Goal: Task Accomplishment & Management: Manage account settings

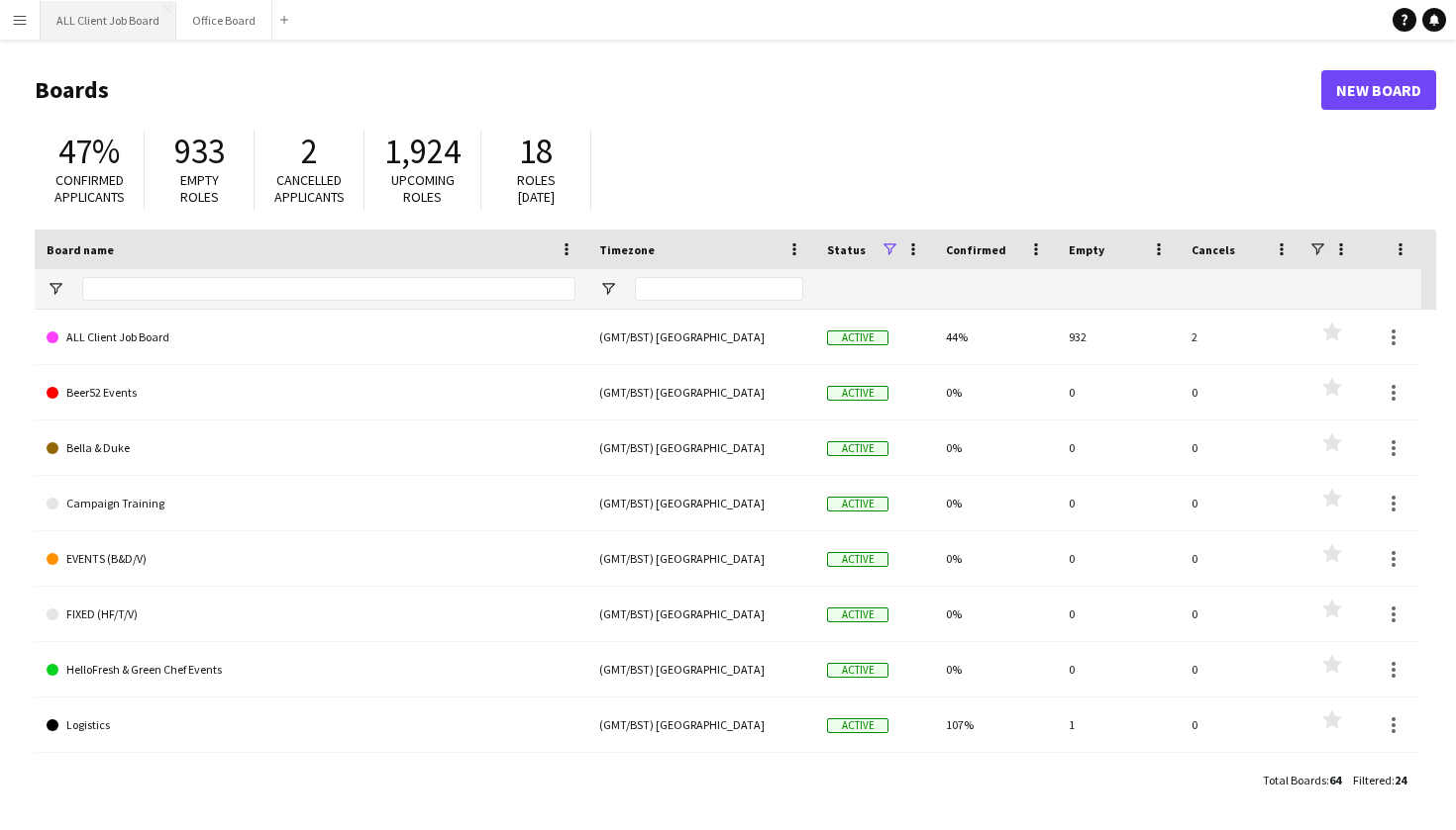
click at [76, 24] on button "ALL Client Job Board Close" at bounding box center [108, 20] width 136 height 39
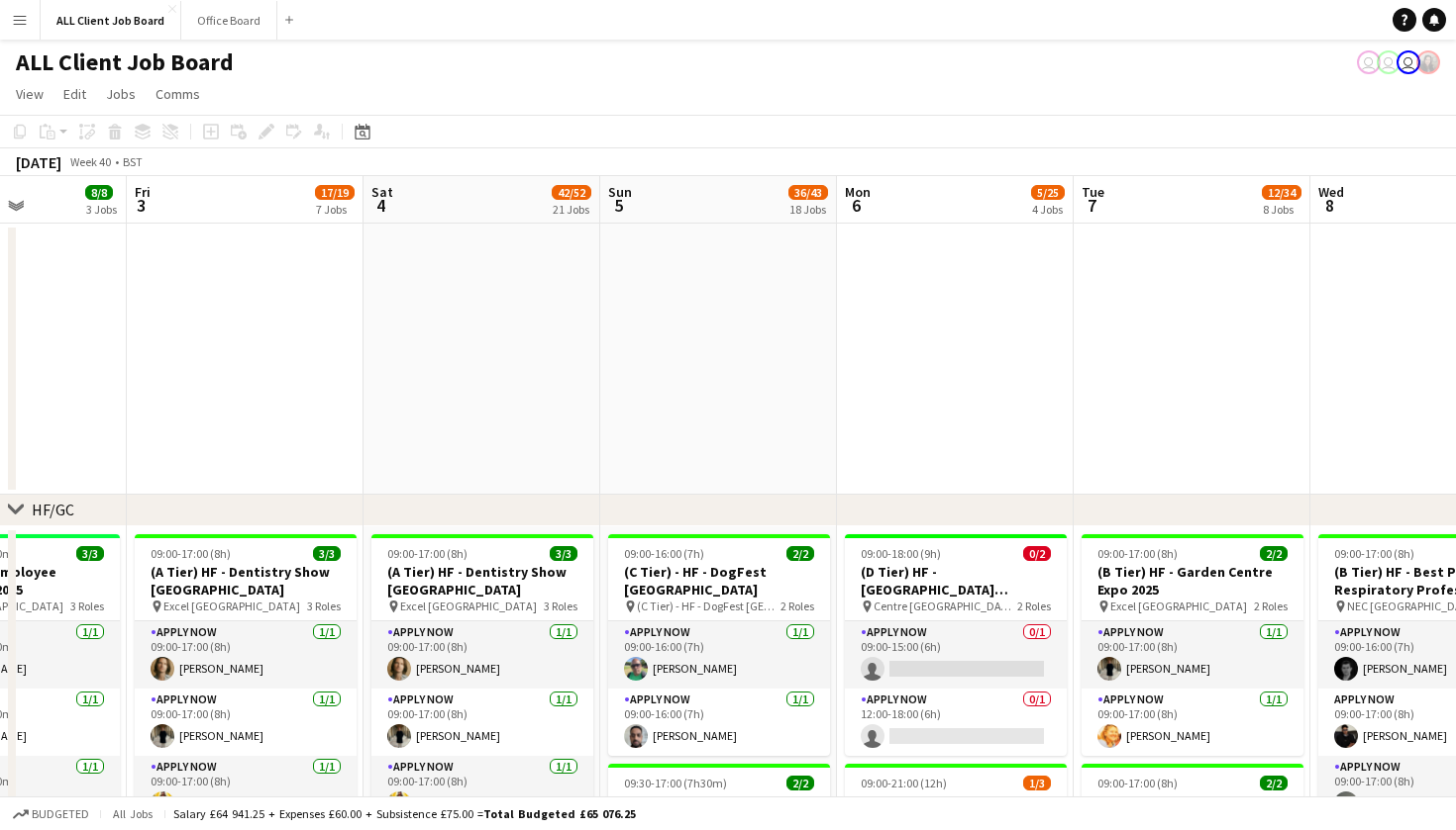
scroll to position [0, 612]
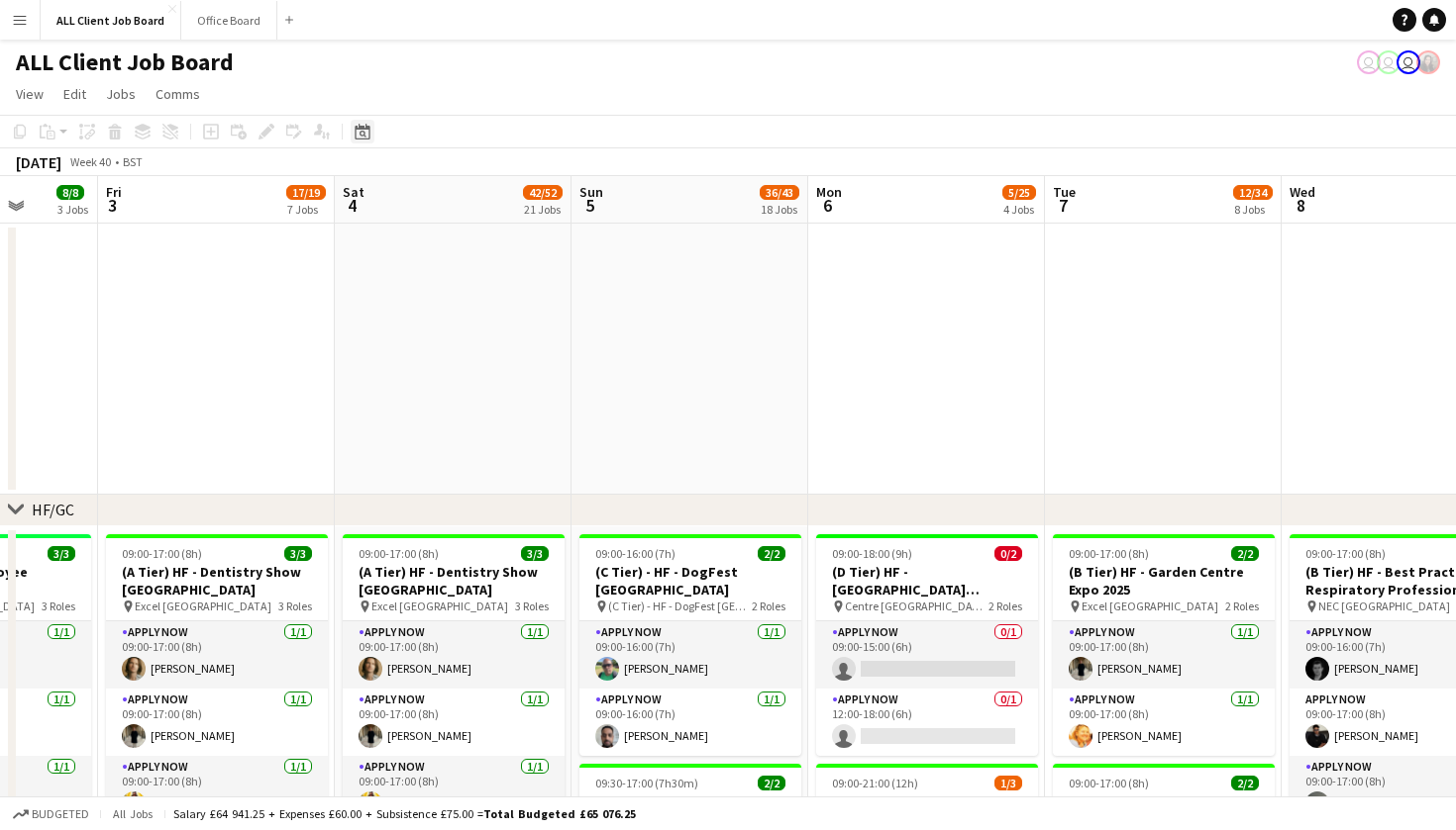
click at [369, 134] on icon at bounding box center [362, 132] width 15 height 16
click at [451, 379] on span "25" at bounding box center [445, 379] width 24 height 24
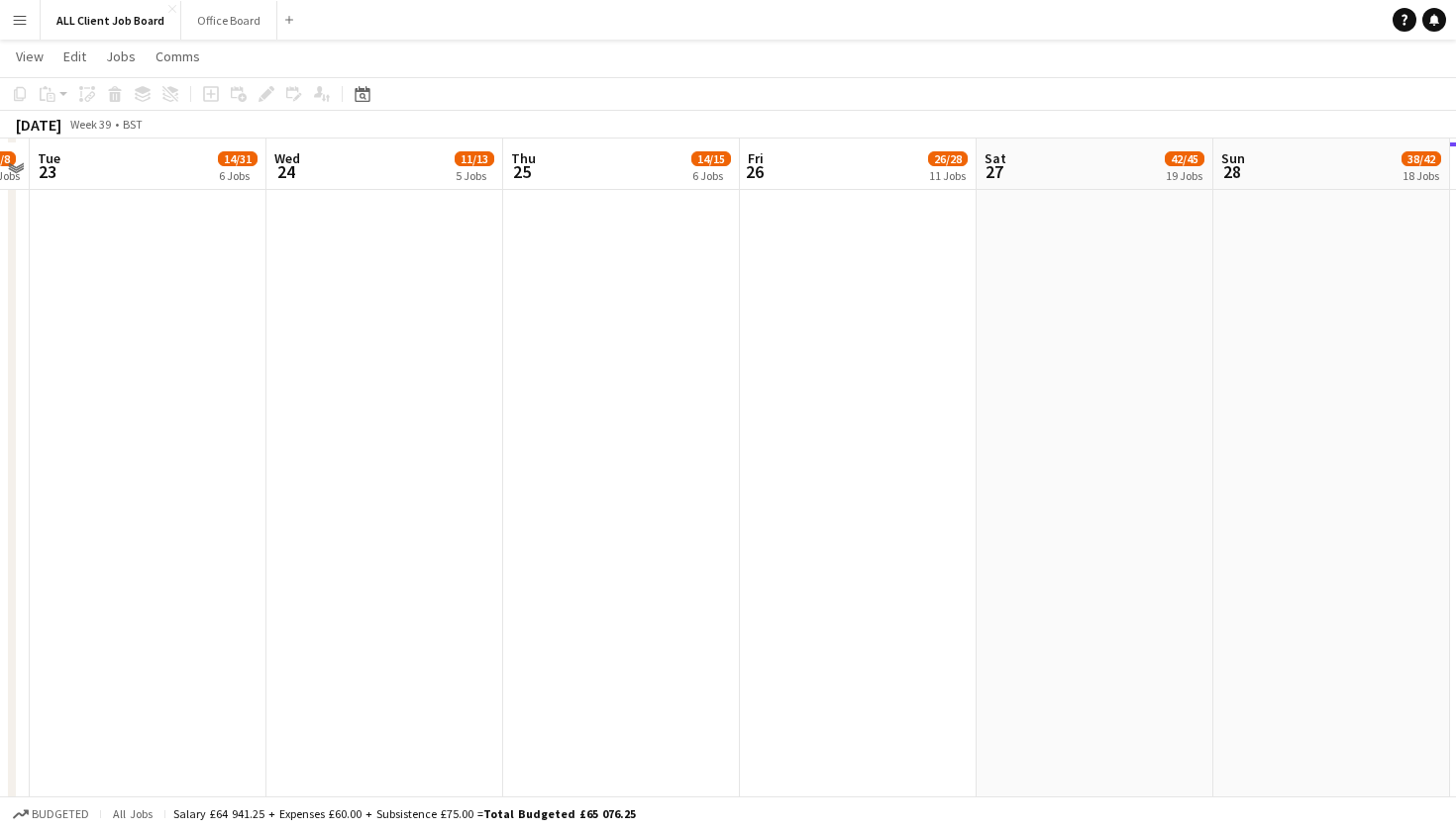
scroll to position [4315, 0]
click at [364, 98] on icon at bounding box center [363, 96] width 7 height 7
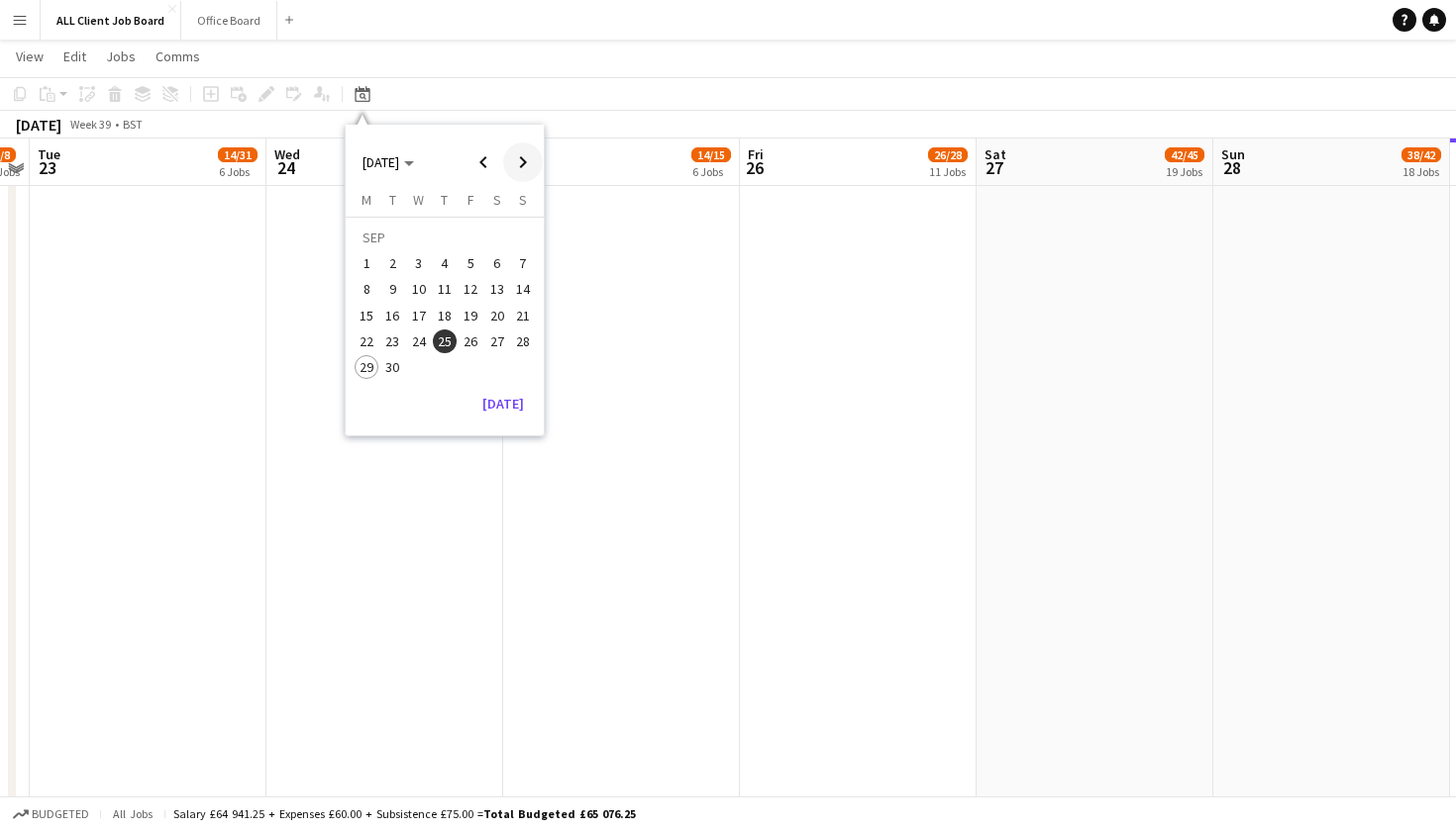
click at [523, 166] on span "Next month" at bounding box center [522, 163] width 40 height 40
click at [498, 343] on span "25" at bounding box center [498, 342] width 24 height 24
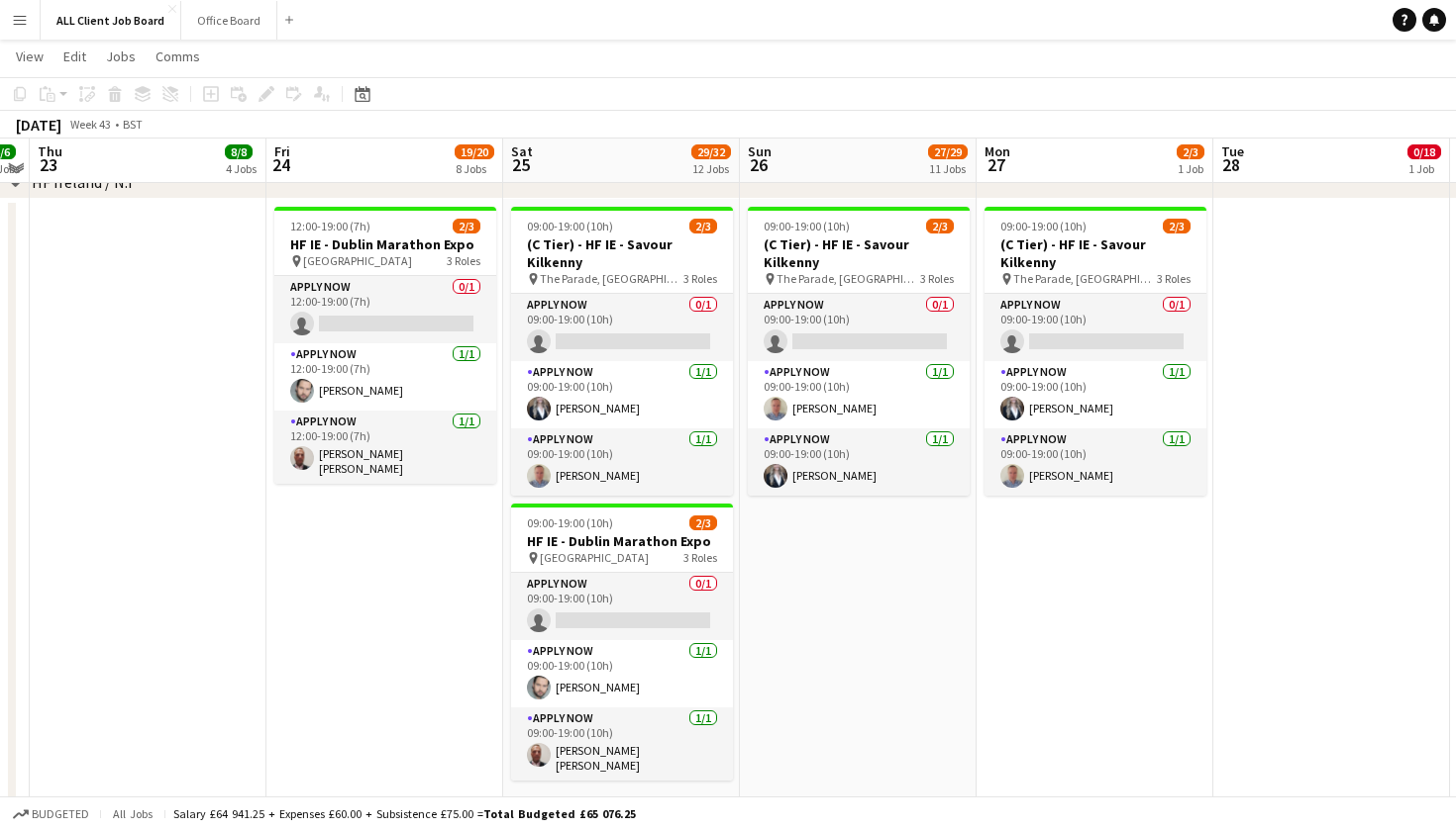
scroll to position [5472, 0]
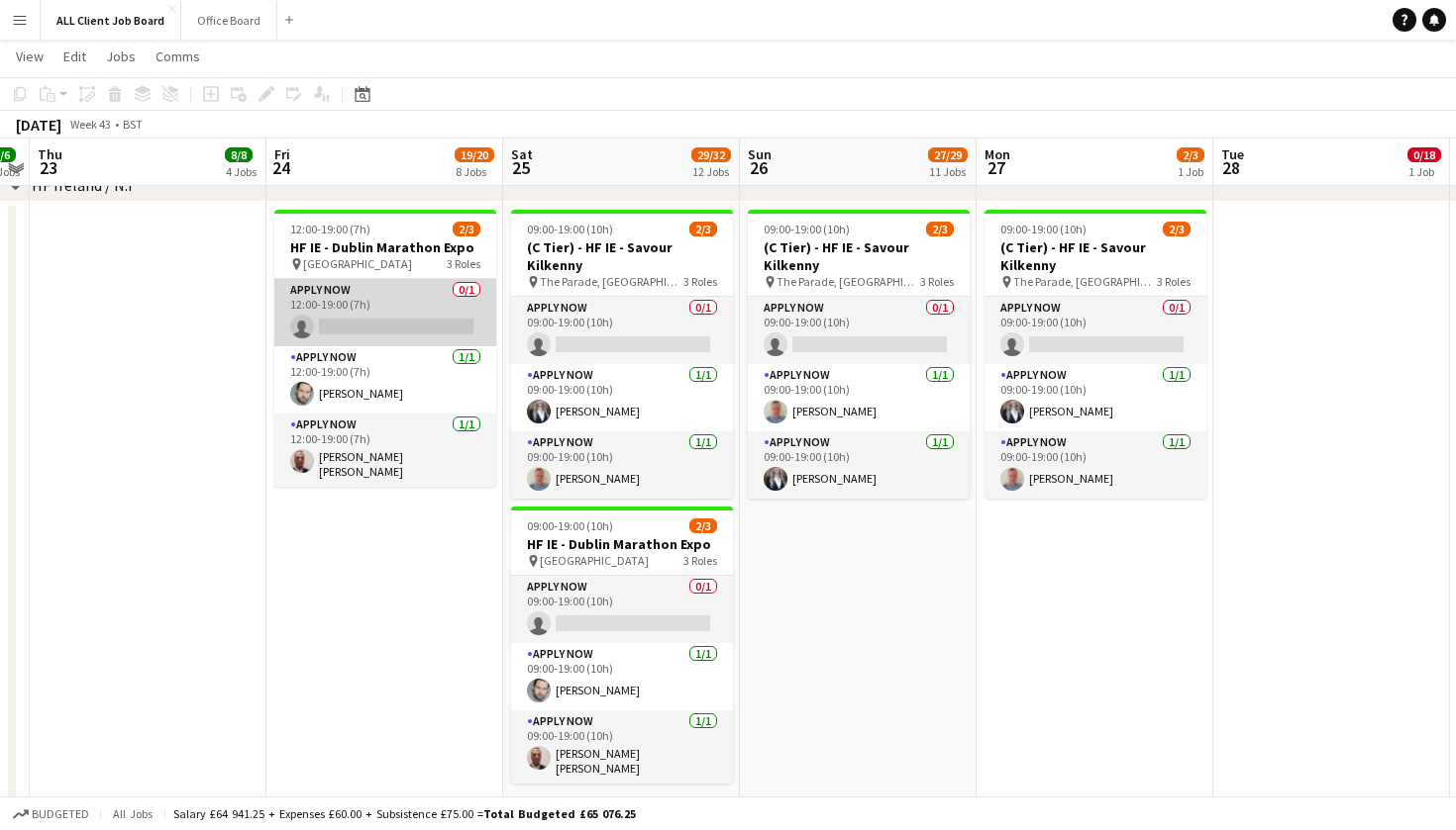
click at [356, 324] on app-card-role "APPLY NOW 0/1 12:00-19:00 (7h) single-neutral-actions" at bounding box center [384, 313] width 221 height 68
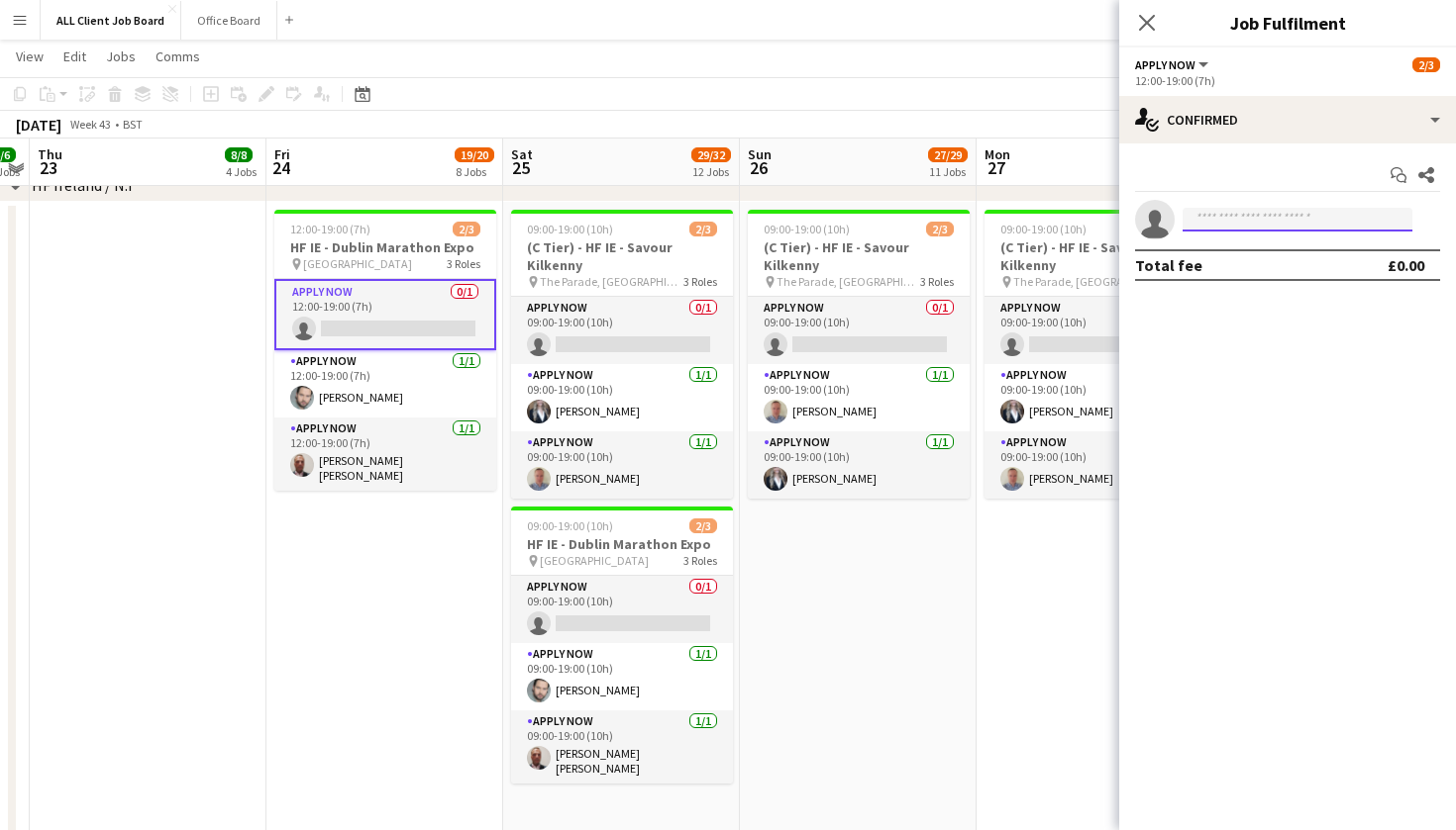
click at [1319, 216] on input at bounding box center [1296, 219] width 229 height 24
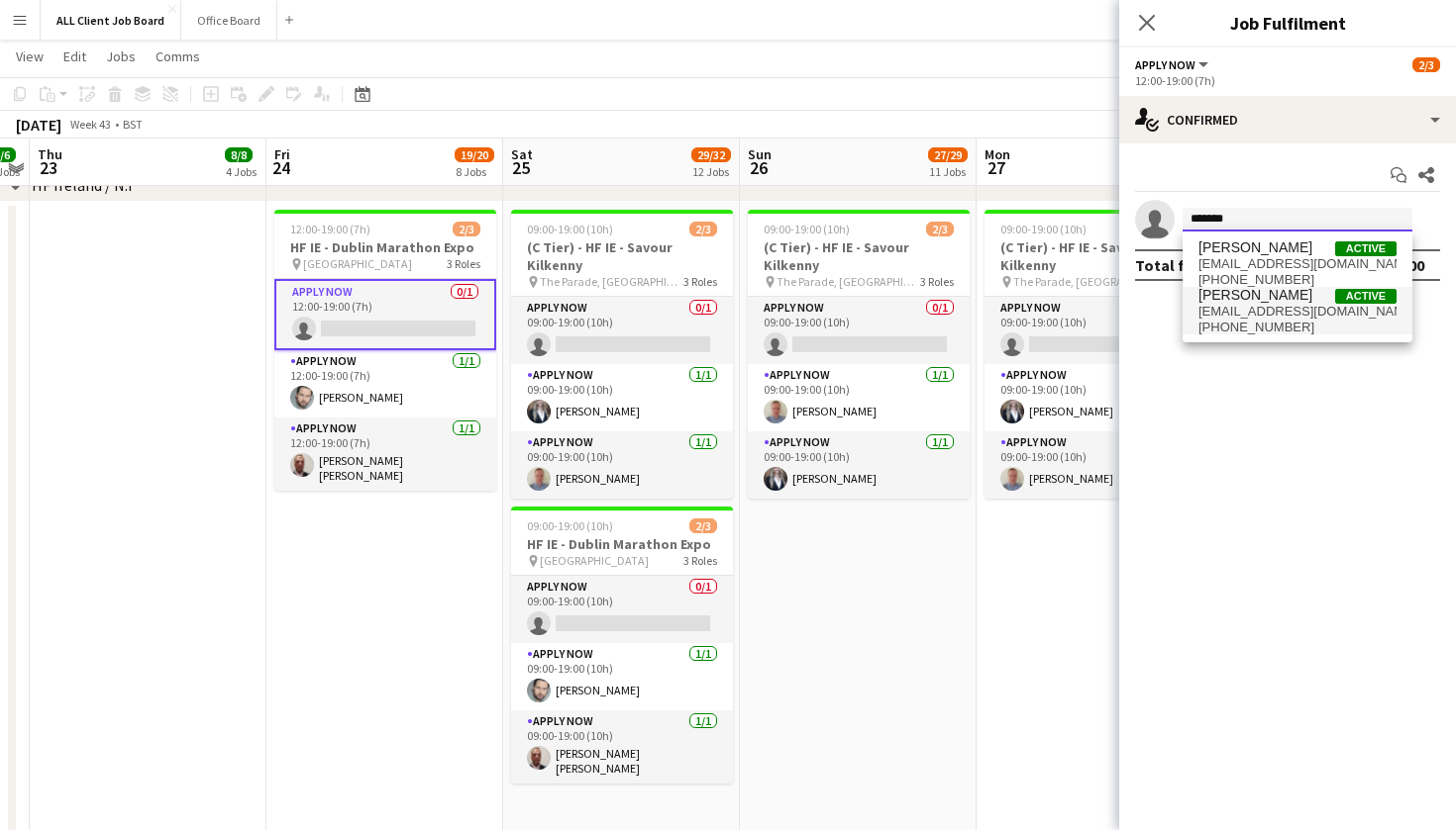
type input "*******"
click at [1308, 316] on span "[EMAIL_ADDRESS][DOMAIN_NAME]" at bounding box center [1296, 312] width 198 height 16
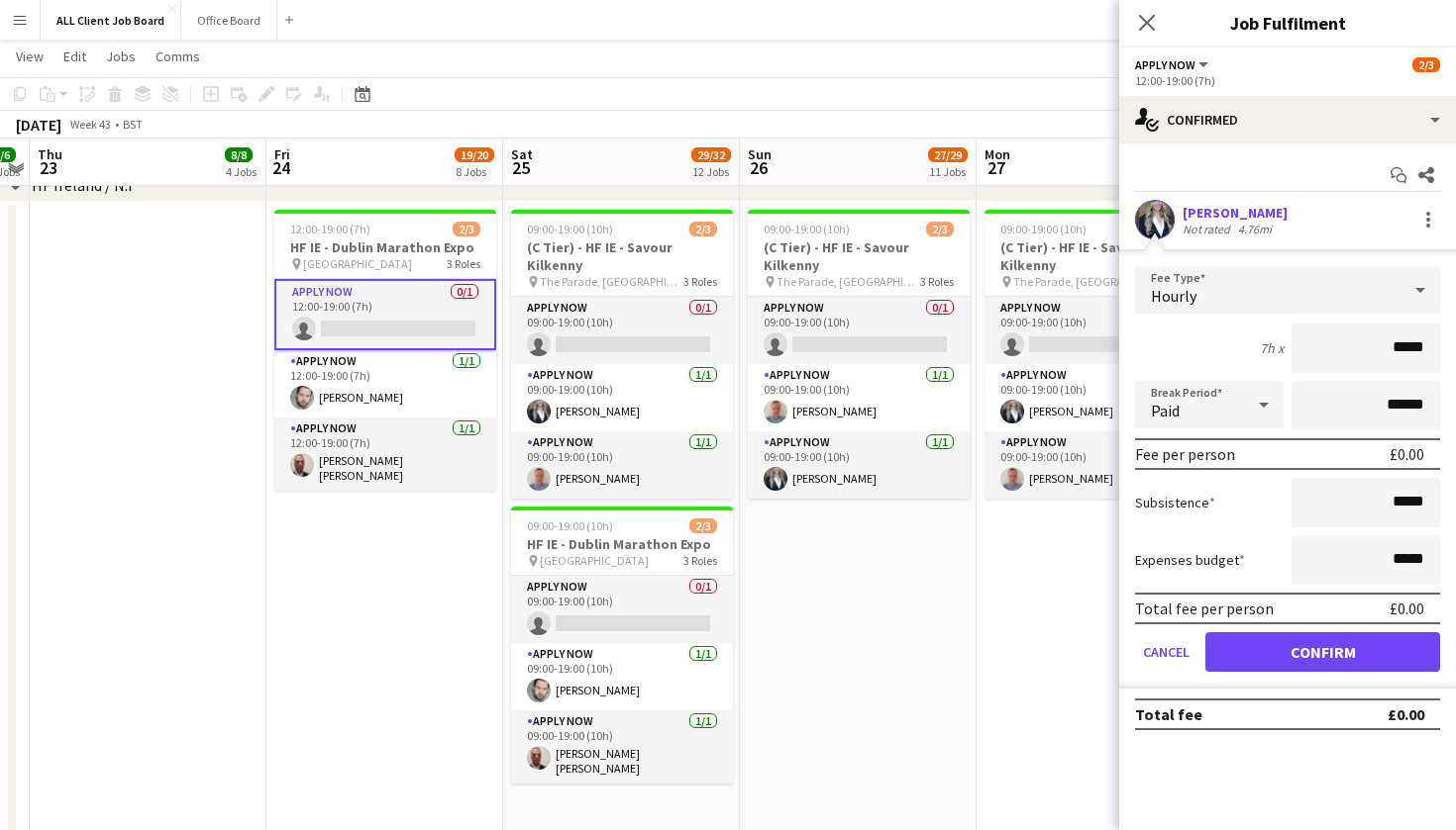
click at [1300, 681] on form "Fee Type Hourly 7h x ***** Break Period Paid ****** Fee per person £0.00 Subsis…" at bounding box center [1287, 478] width 337 height 423
click at [1268, 654] on button "Confirm" at bounding box center [1322, 652] width 234 height 40
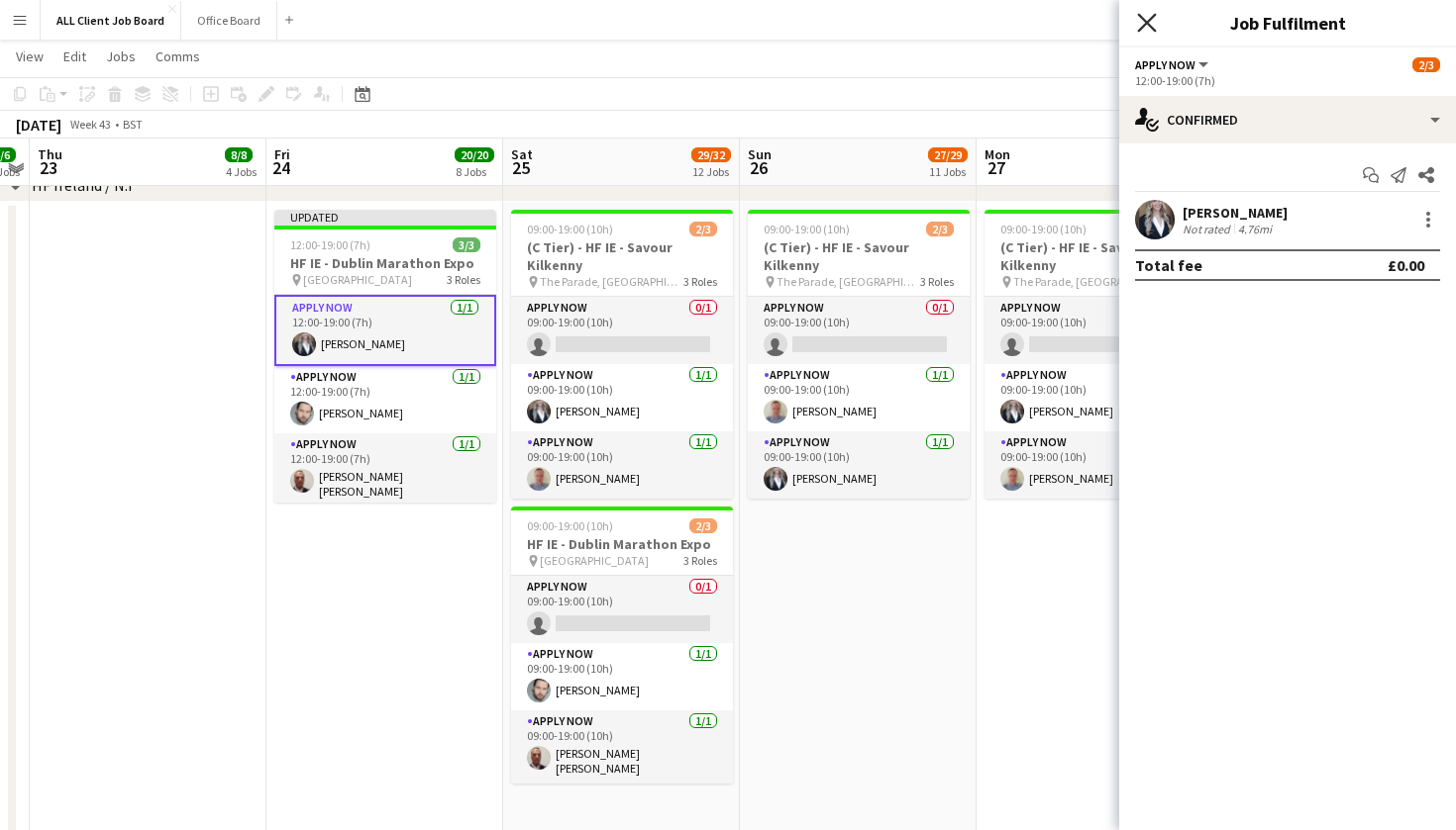
click at [1147, 17] on icon "Close pop-in" at bounding box center [1146, 22] width 19 height 19
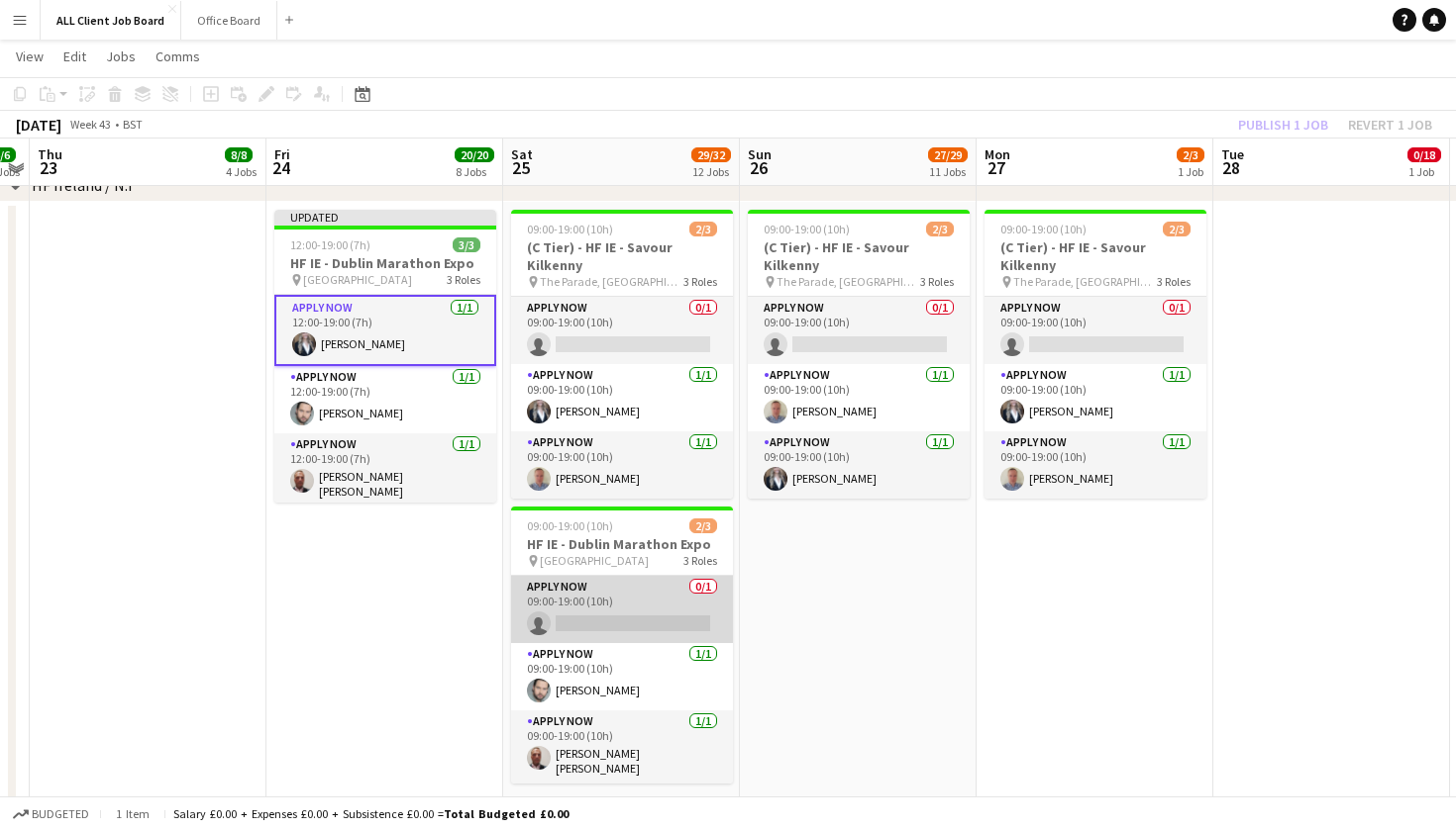
click at [593, 623] on app-card-role "APPLY NOW 0/1 09:00-19:00 (10h) single-neutral-actions" at bounding box center [621, 610] width 221 height 68
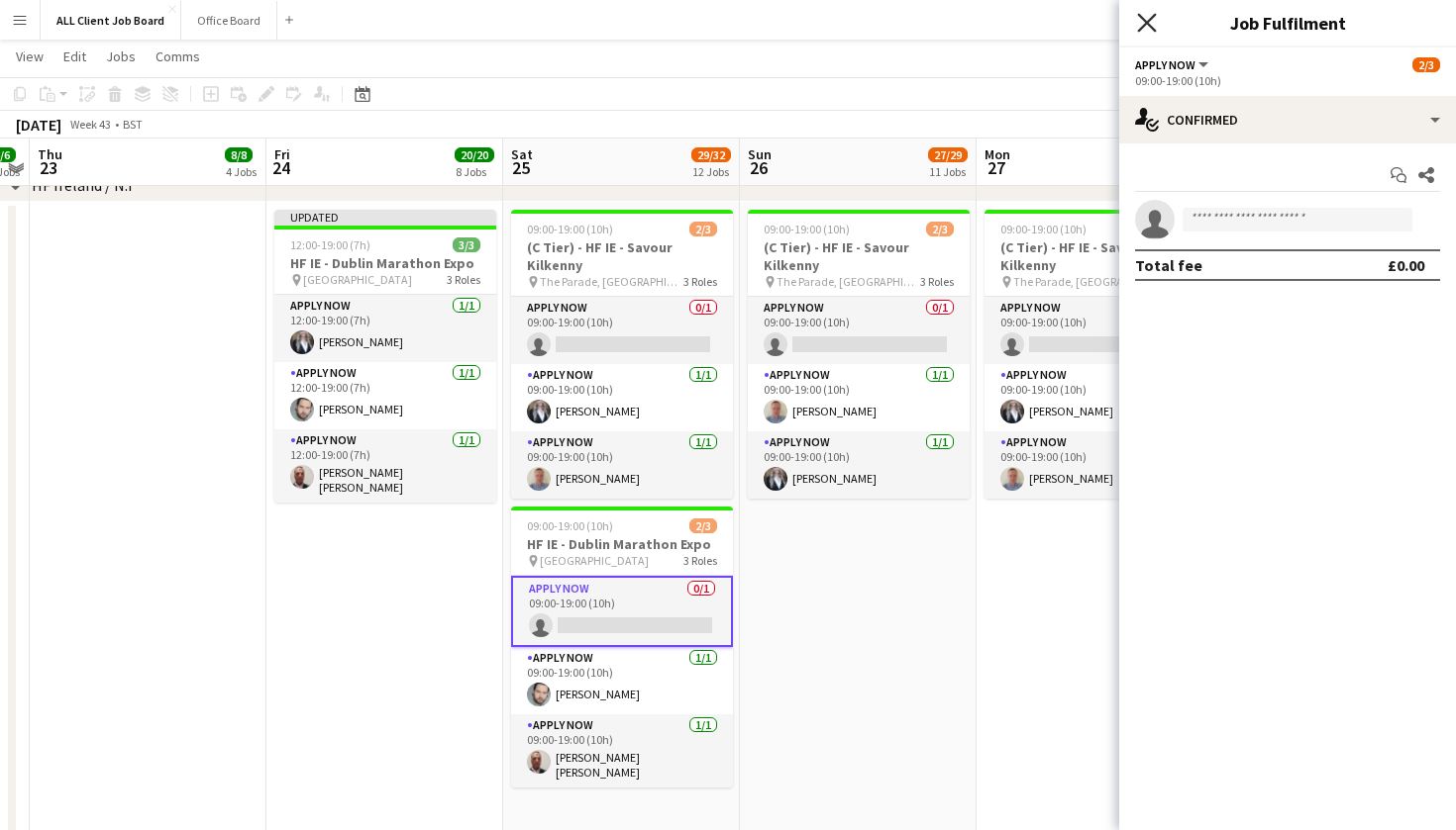
click at [1150, 28] on icon at bounding box center [1146, 22] width 19 height 19
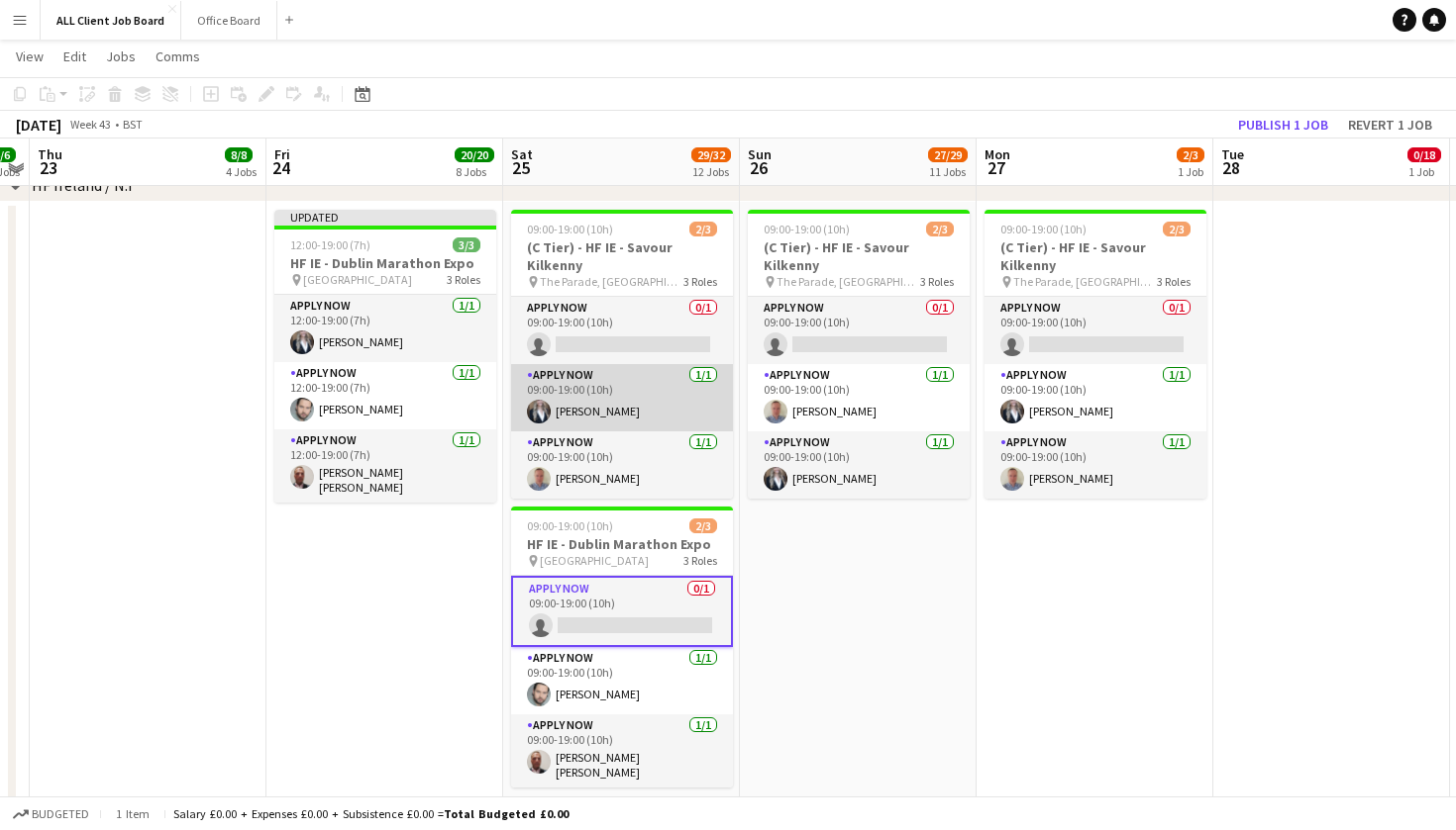
click at [623, 402] on app-card-role "APPLY NOW [DATE] 09:00-19:00 (10h) [PERSON_NAME]" at bounding box center [621, 398] width 221 height 68
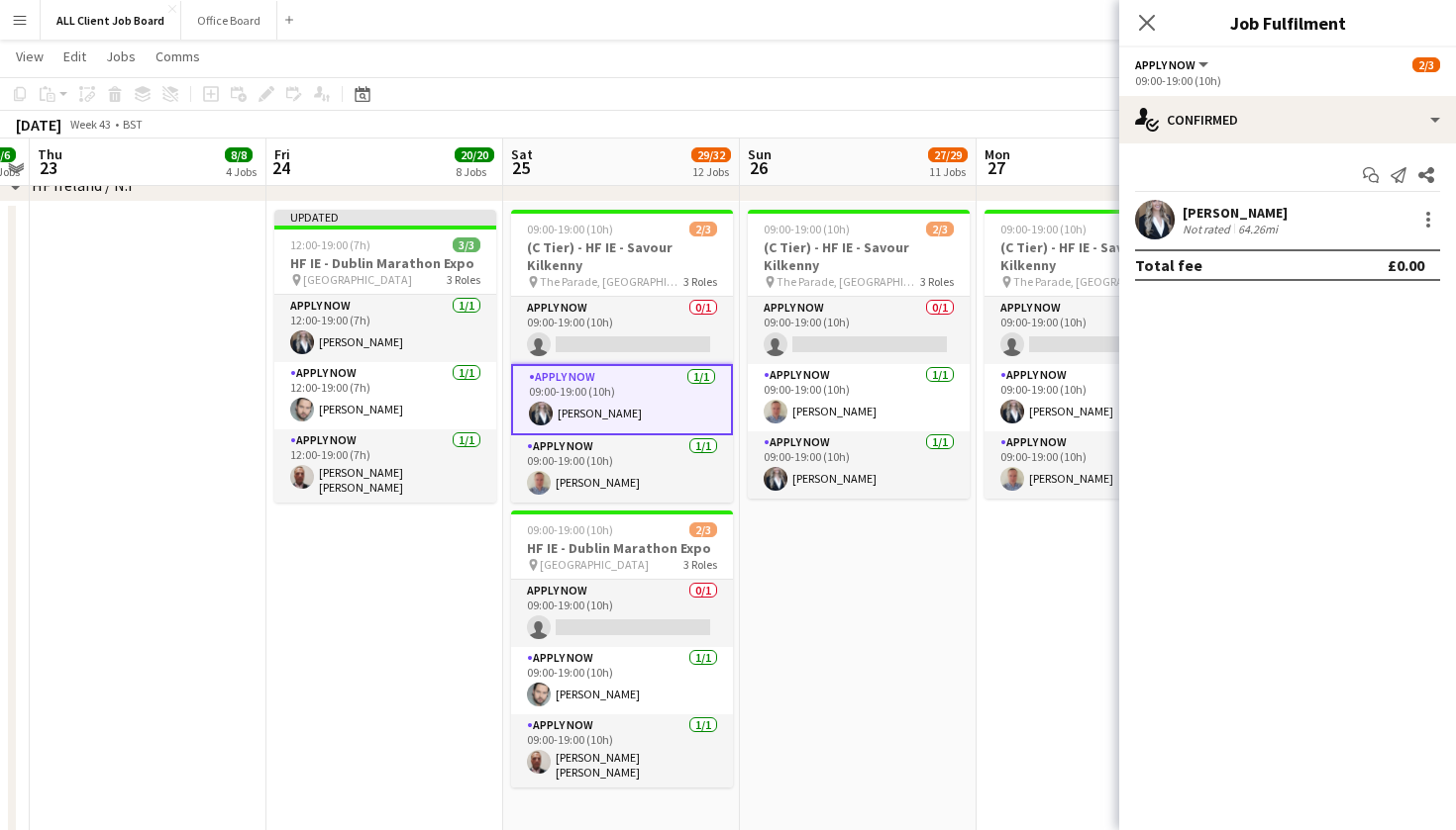
click at [1440, 215] on div "[PERSON_NAME] Not rated 64.26mi" at bounding box center [1287, 219] width 337 height 40
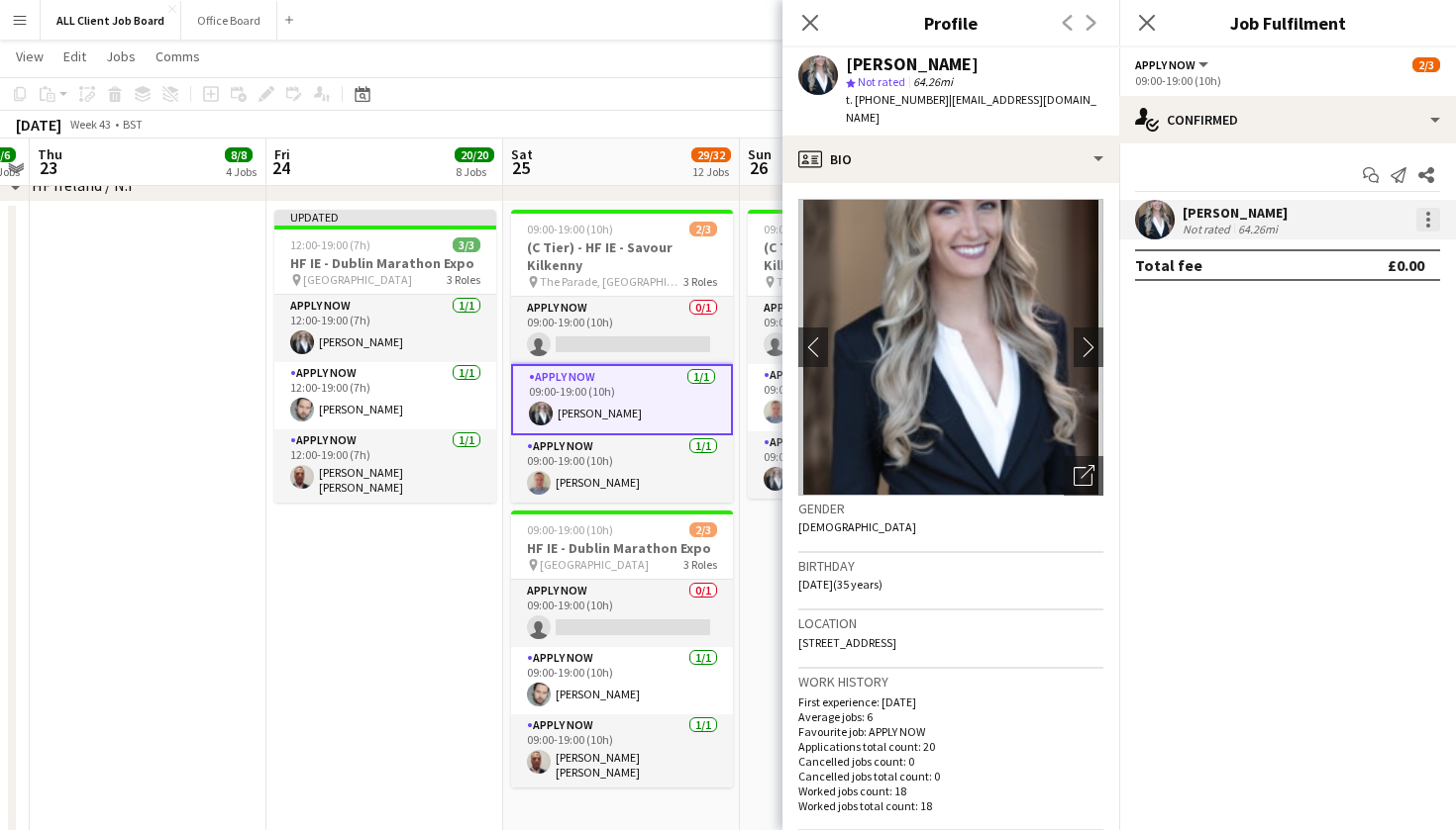
click at [1424, 222] on div at bounding box center [1428, 219] width 24 height 24
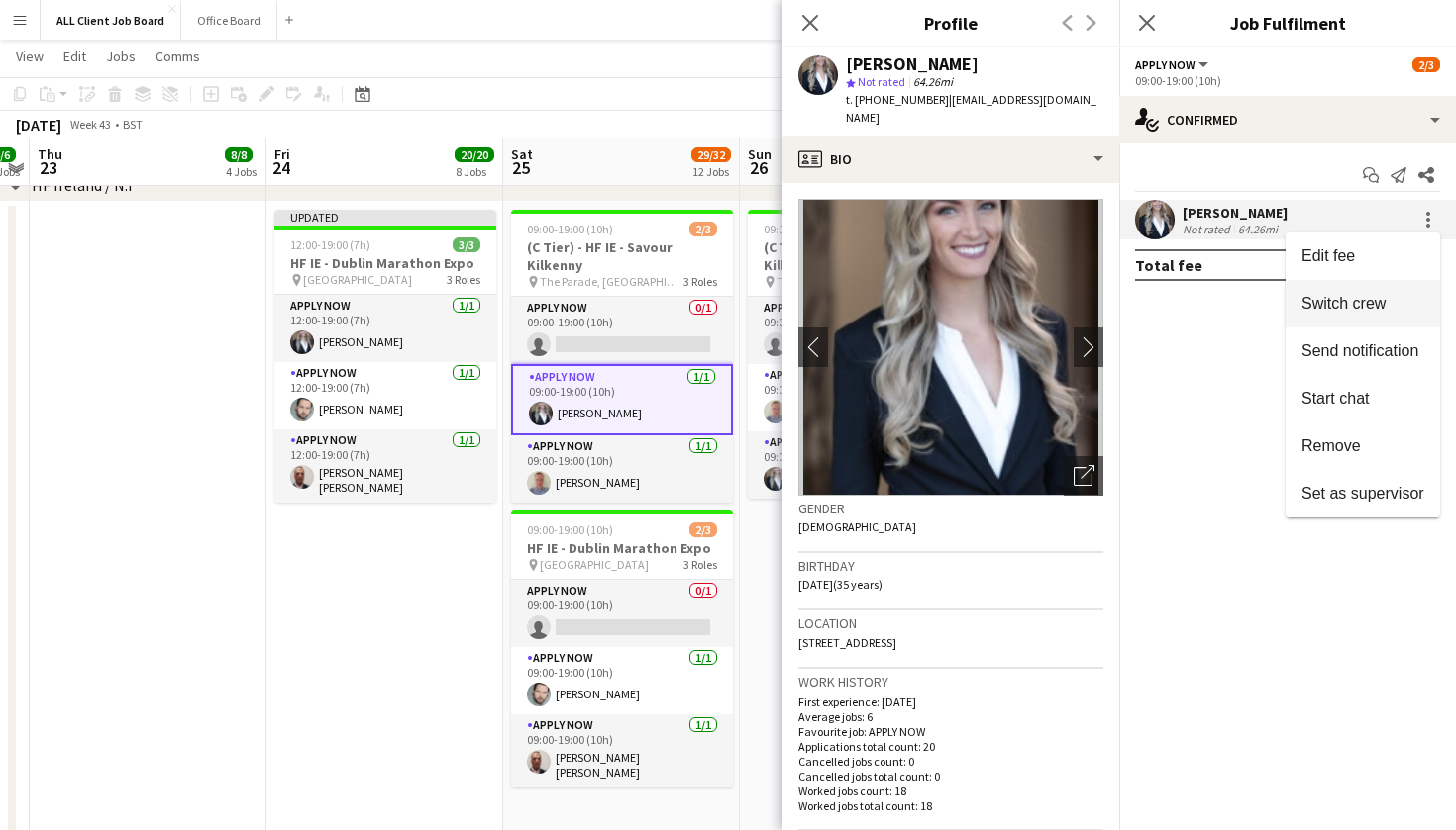
click at [1339, 312] on span "Switch crew" at bounding box center [1343, 303] width 84 height 17
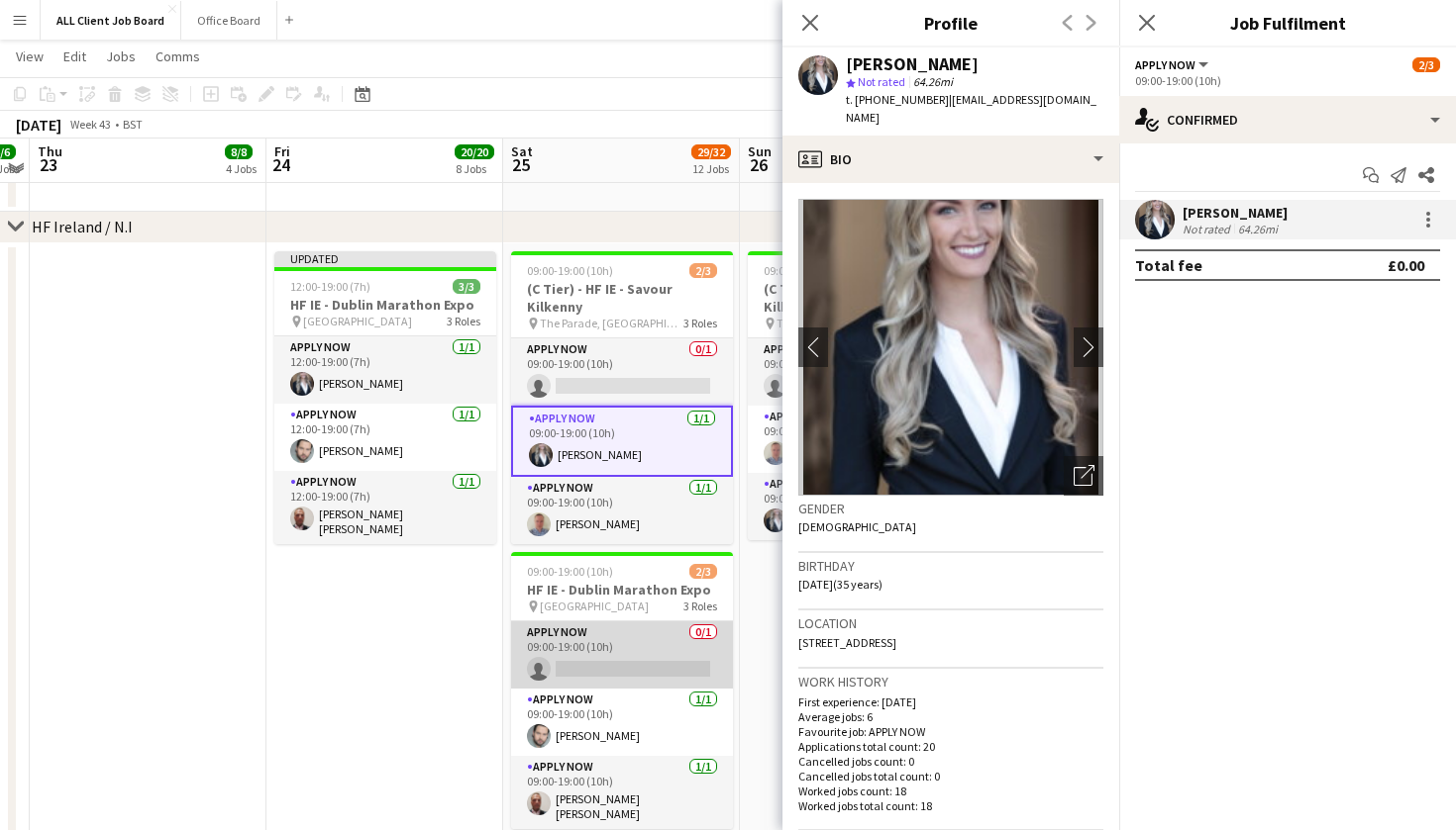
click at [653, 662] on app-card-role "APPLY NOW 0/1 09:00-19:00 (10h) single-neutral-actions" at bounding box center [621, 655] width 221 height 68
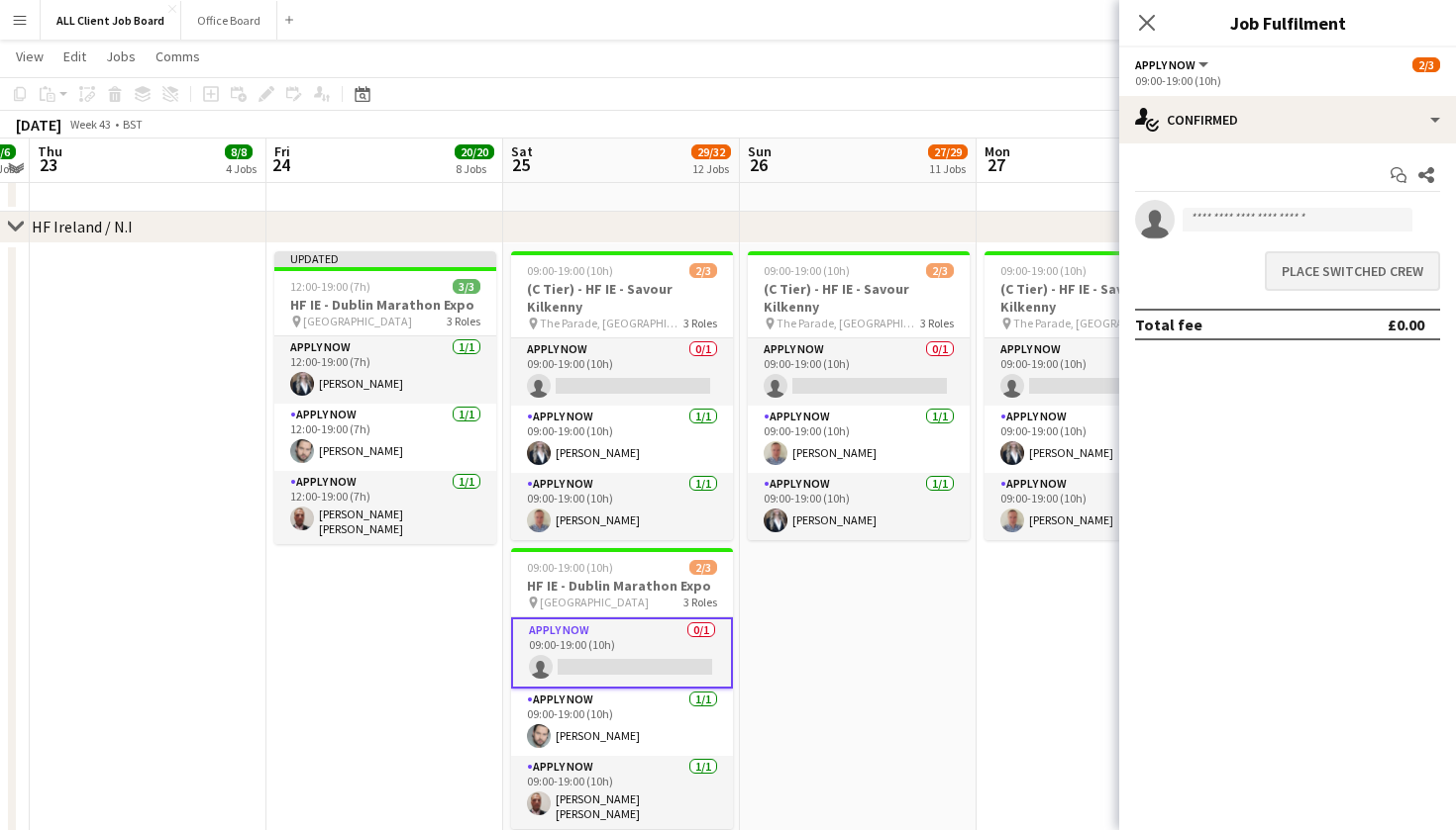
click at [1411, 274] on button "Place switched crew" at bounding box center [1352, 271] width 175 height 40
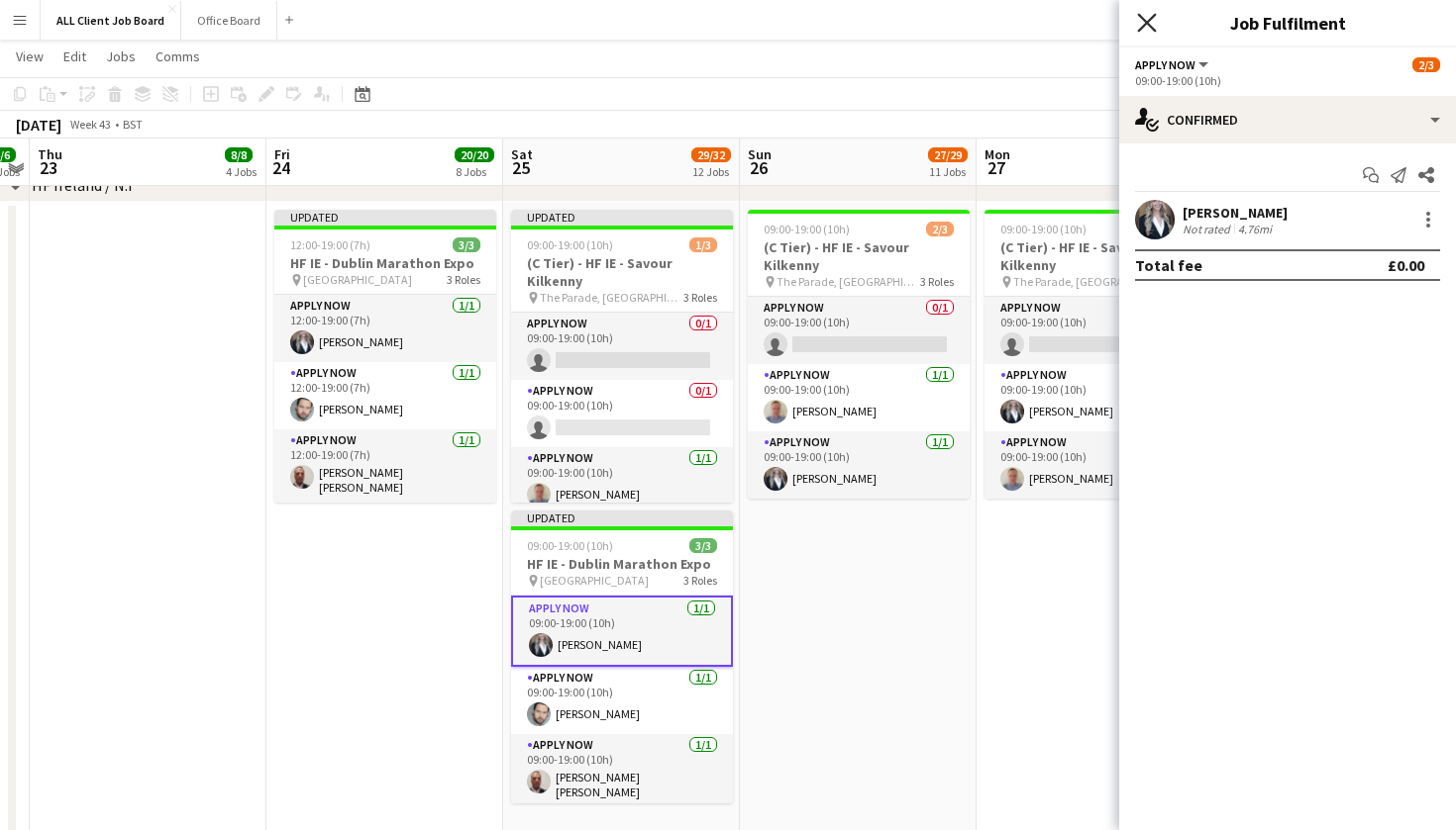
click at [1143, 20] on icon at bounding box center [1146, 22] width 19 height 19
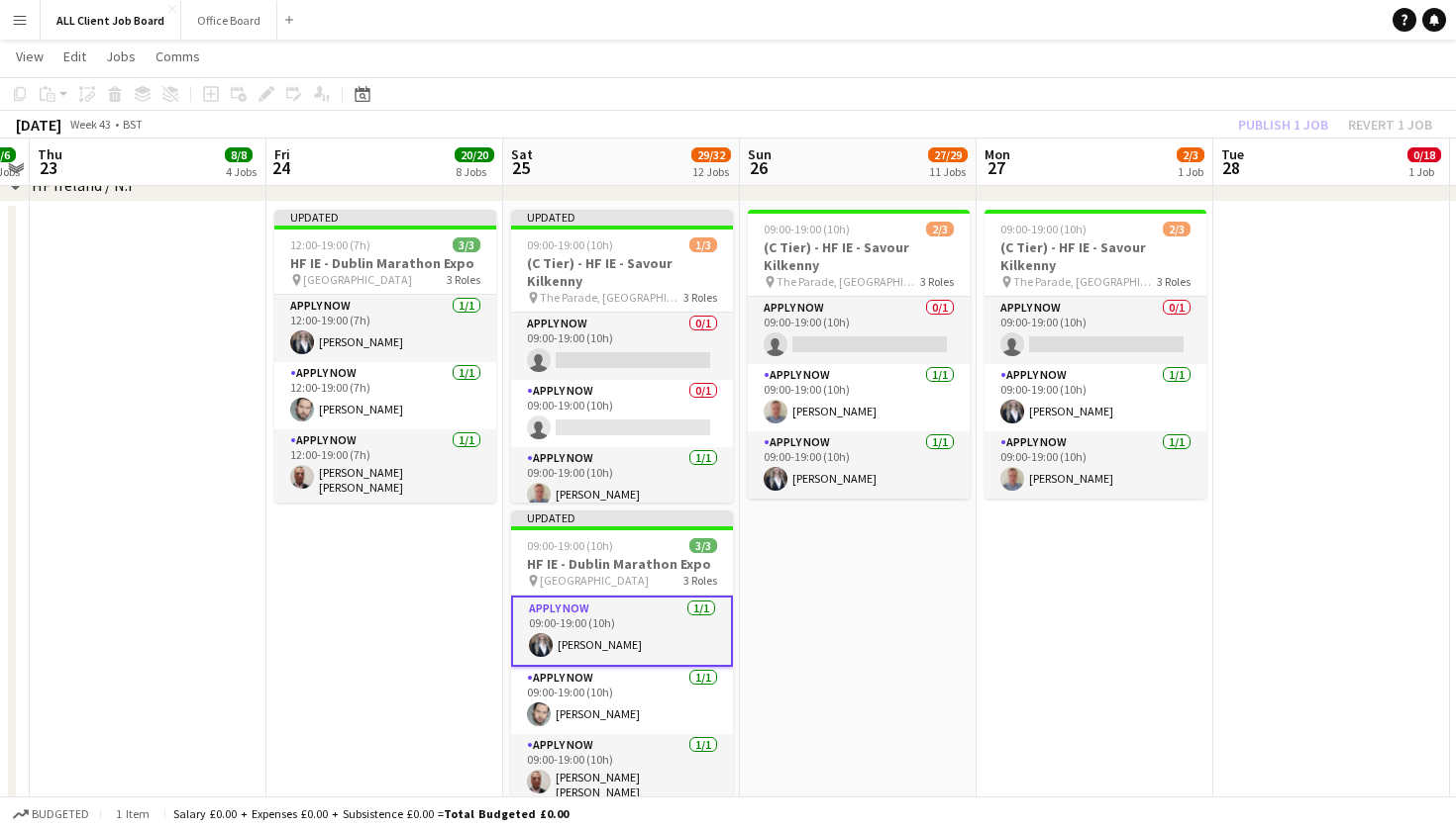
click at [1054, 109] on app-toolbar "Copy Paste Paste Command V Paste with crew Command Shift V Paste linked Job [GE…" at bounding box center [728, 94] width 1456 height 34
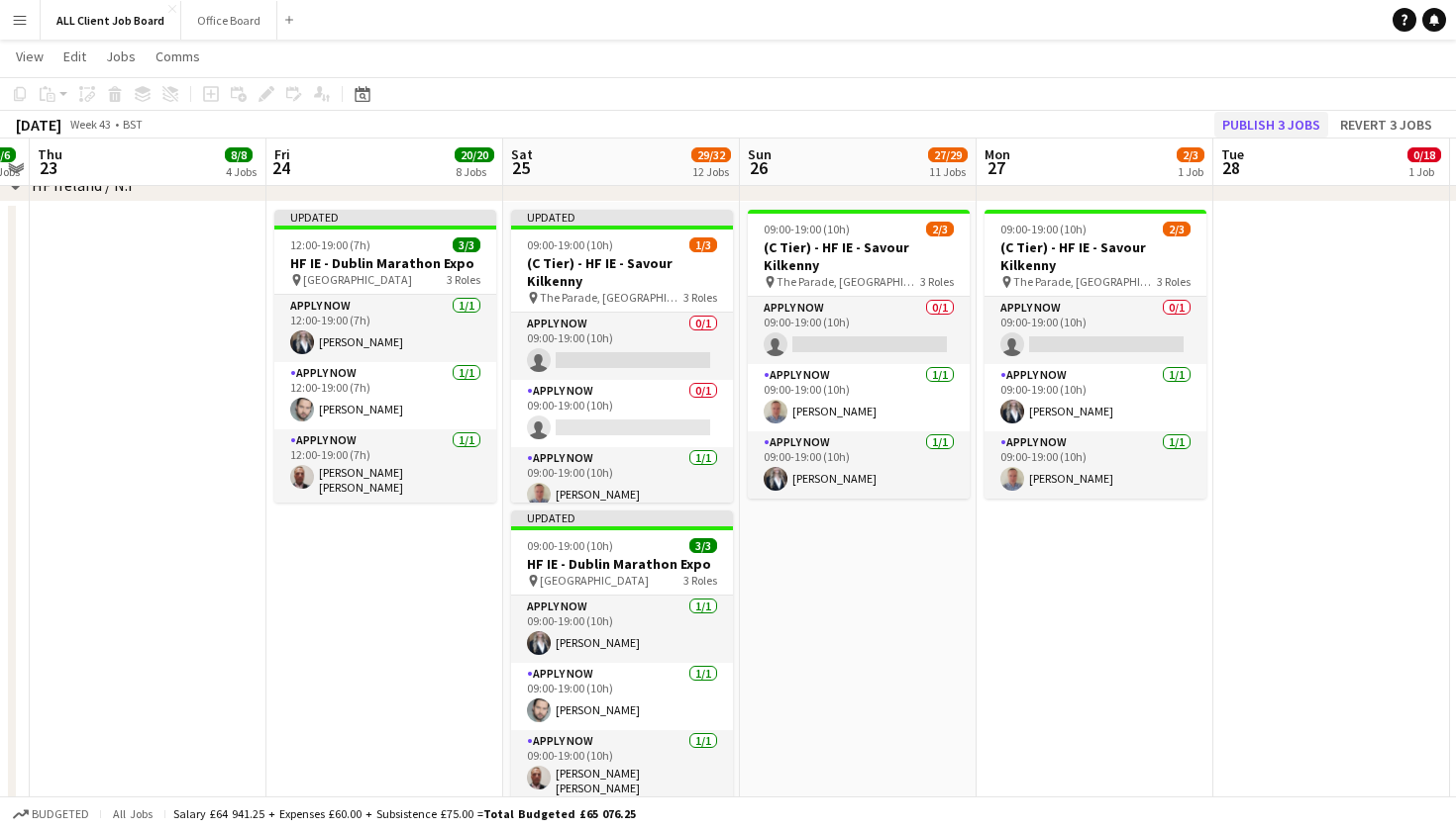
click at [1278, 120] on button "Publish 3 jobs" at bounding box center [1270, 125] width 114 height 26
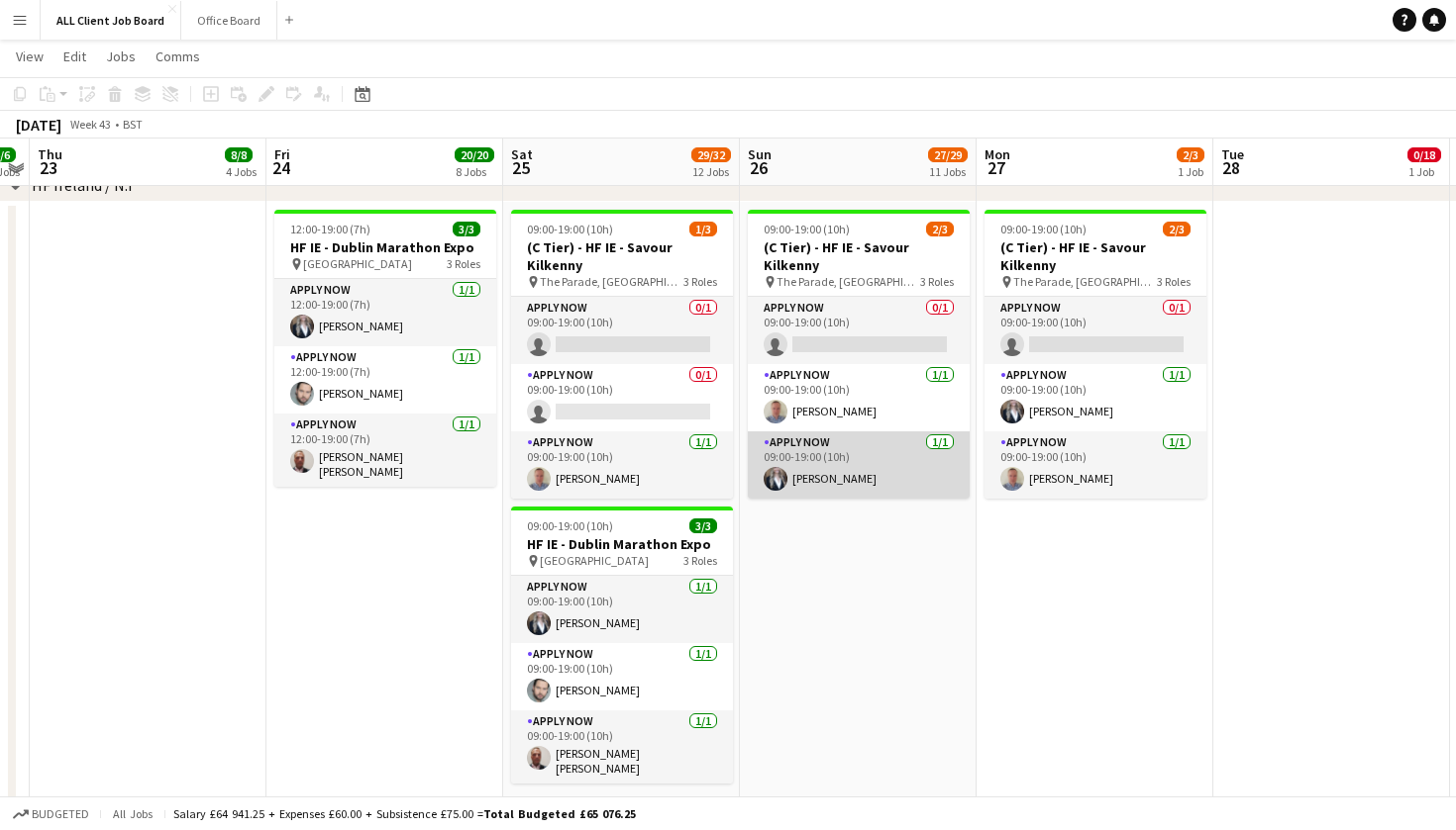
click at [873, 485] on app-card-role "APPLY NOW [DATE] 09:00-19:00 (10h) [PERSON_NAME]" at bounding box center [858, 466] width 221 height 68
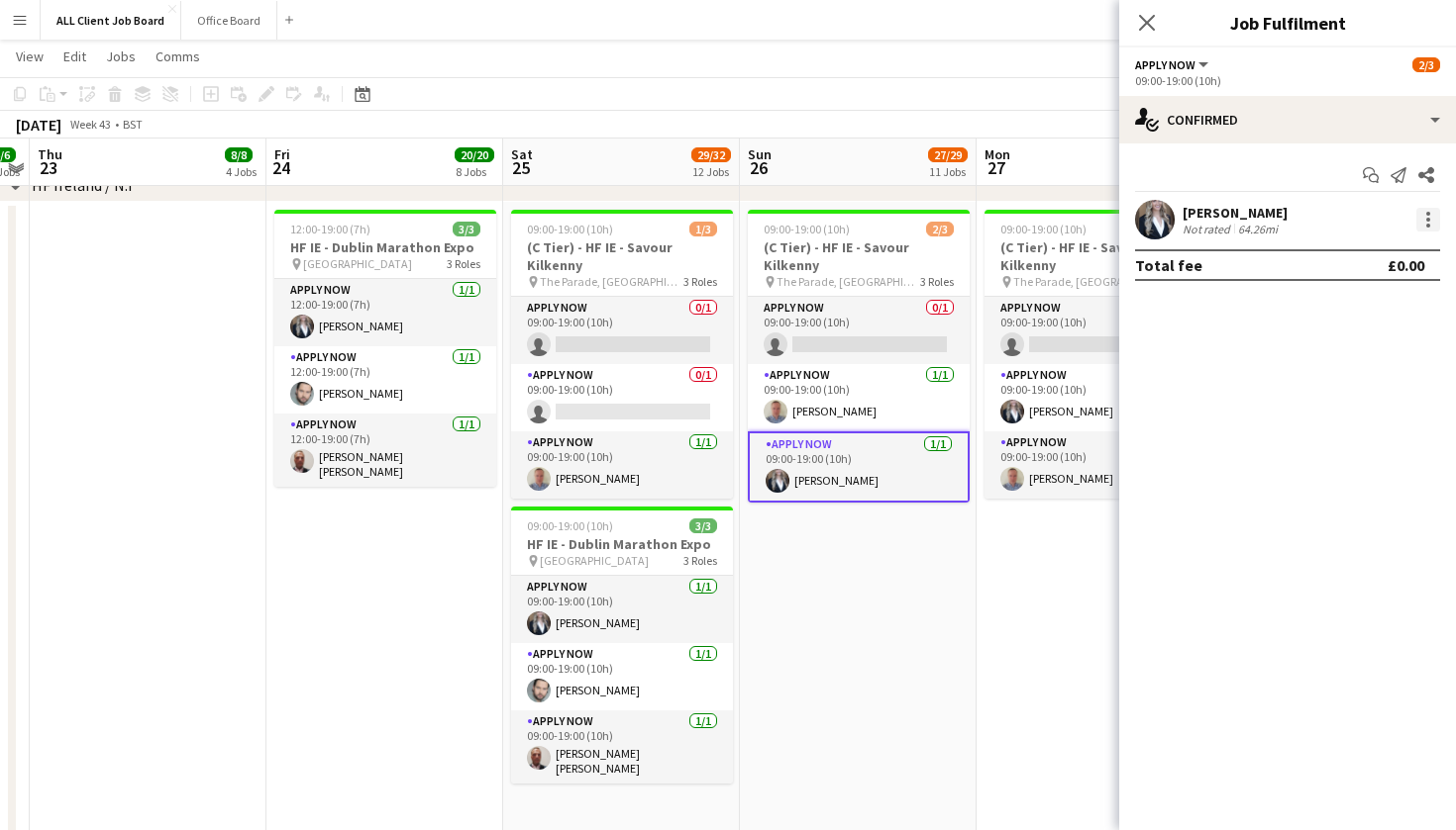
click at [1431, 222] on div at bounding box center [1428, 219] width 24 height 24
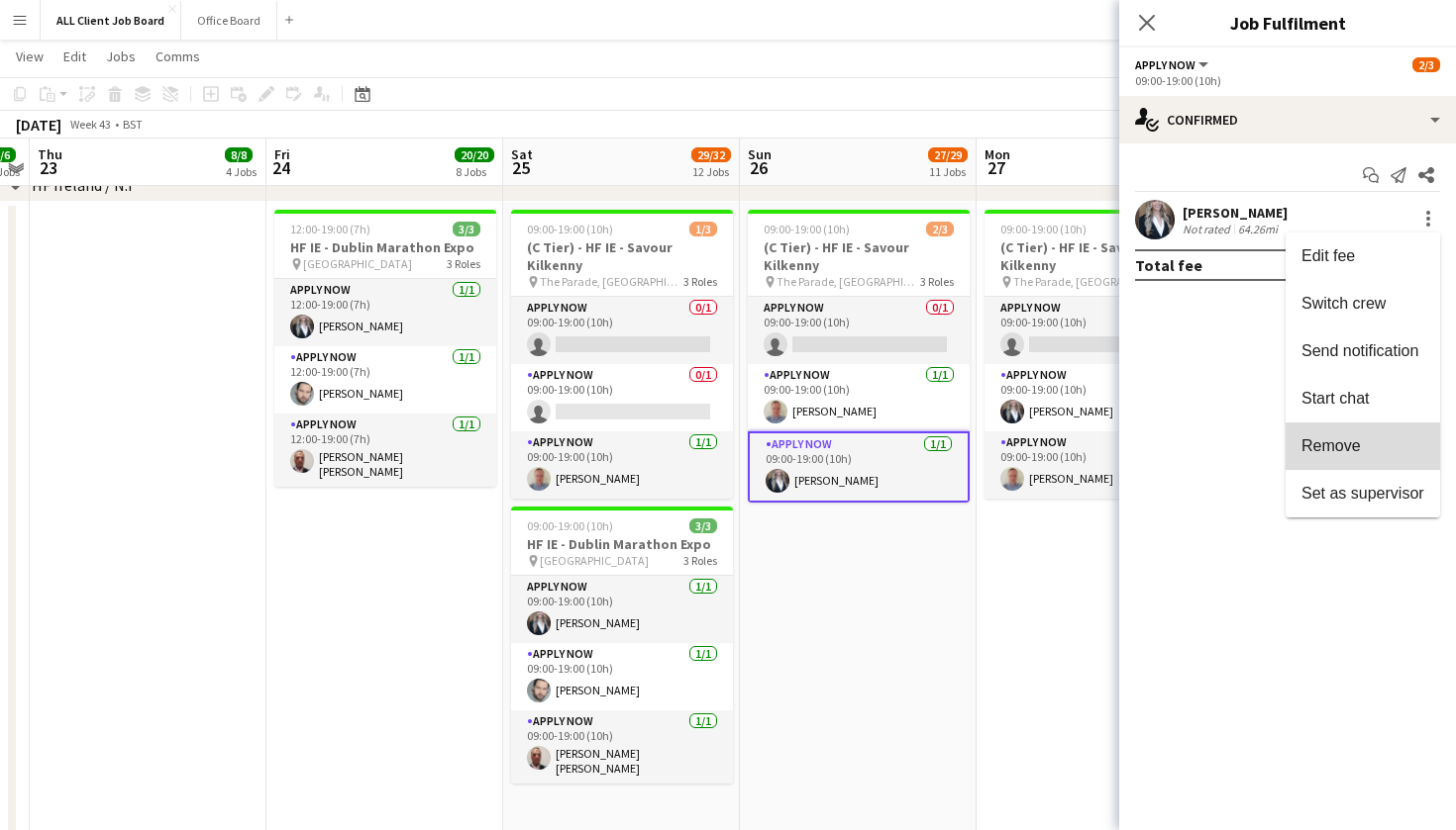
click at [1376, 454] on span "Remove" at bounding box center [1363, 447] width 123 height 18
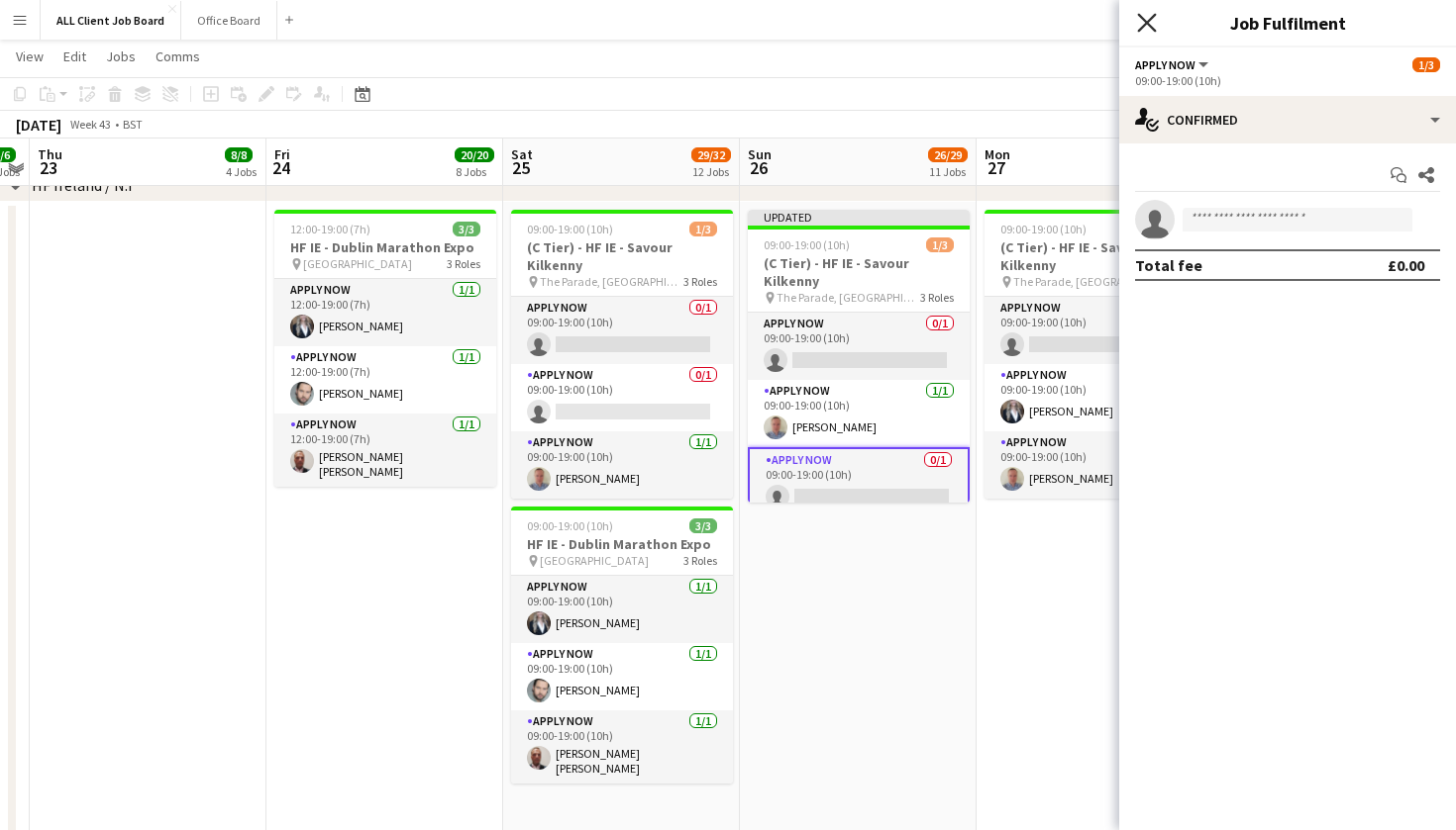
click at [1150, 22] on icon "Close pop-in" at bounding box center [1146, 22] width 19 height 19
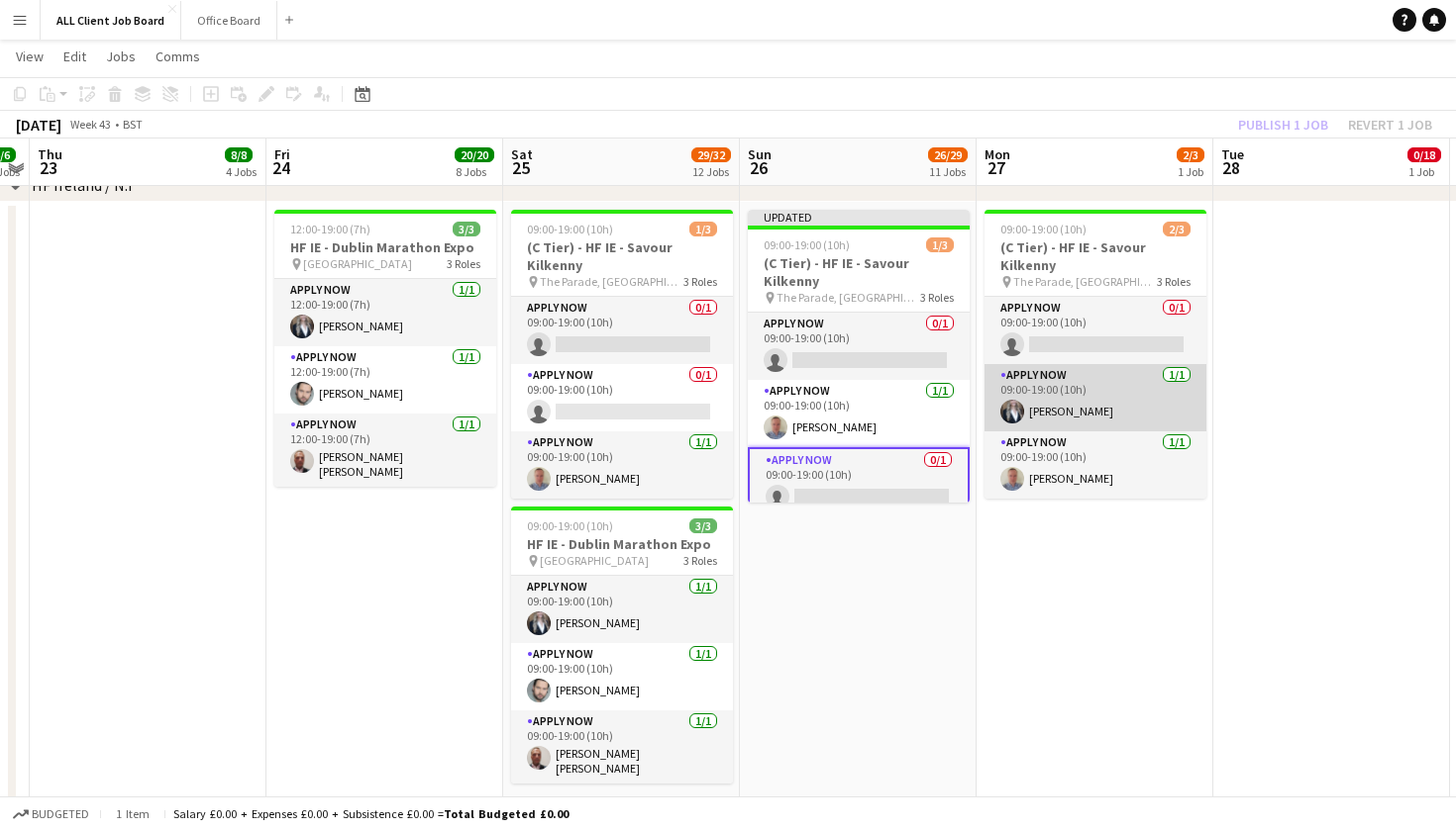
click at [1155, 399] on app-card-role "APPLY NOW [DATE] 09:00-19:00 (10h) [PERSON_NAME]" at bounding box center [1094, 398] width 221 height 68
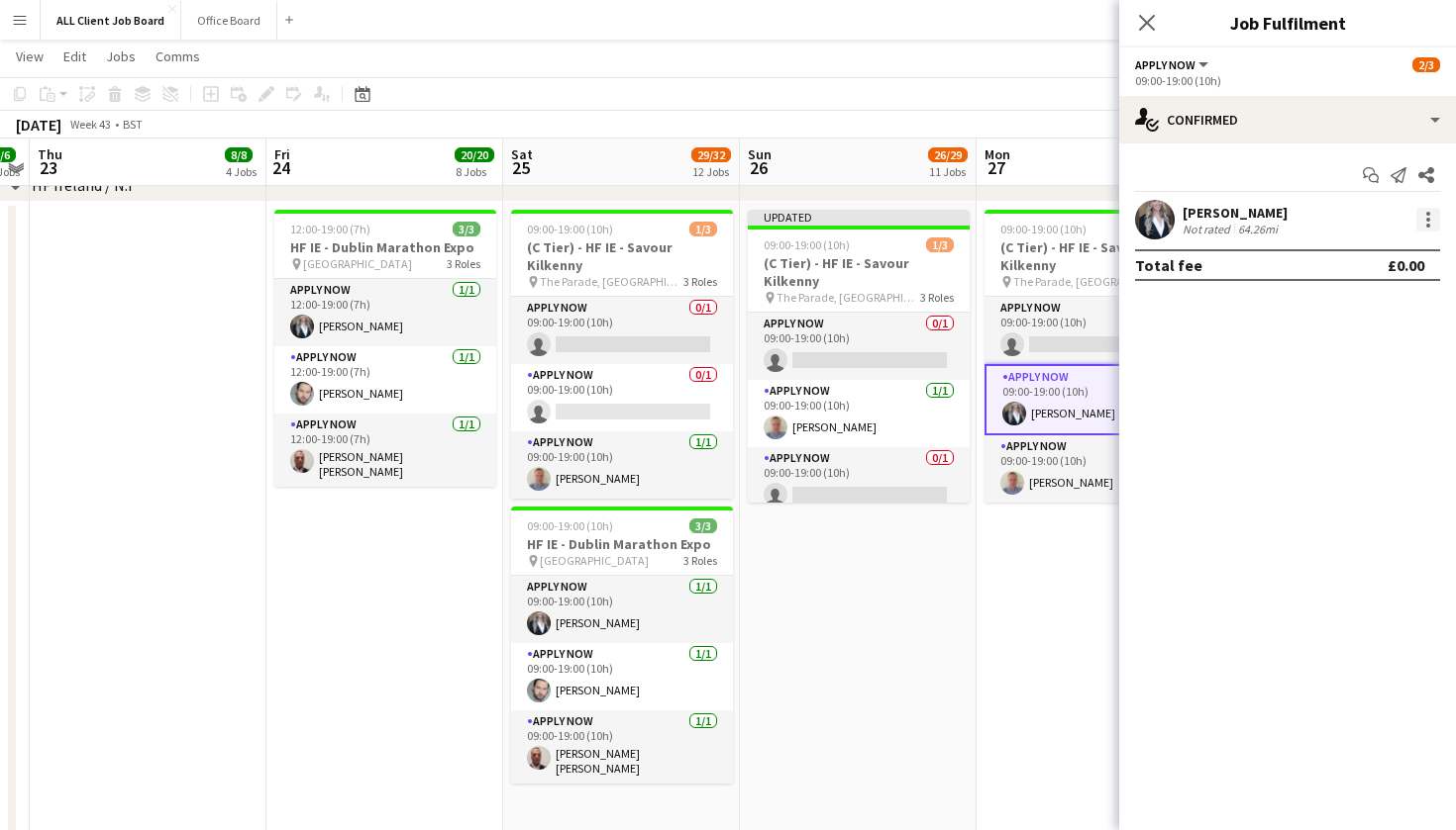
click at [1426, 223] on div at bounding box center [1428, 225] width 4 height 4
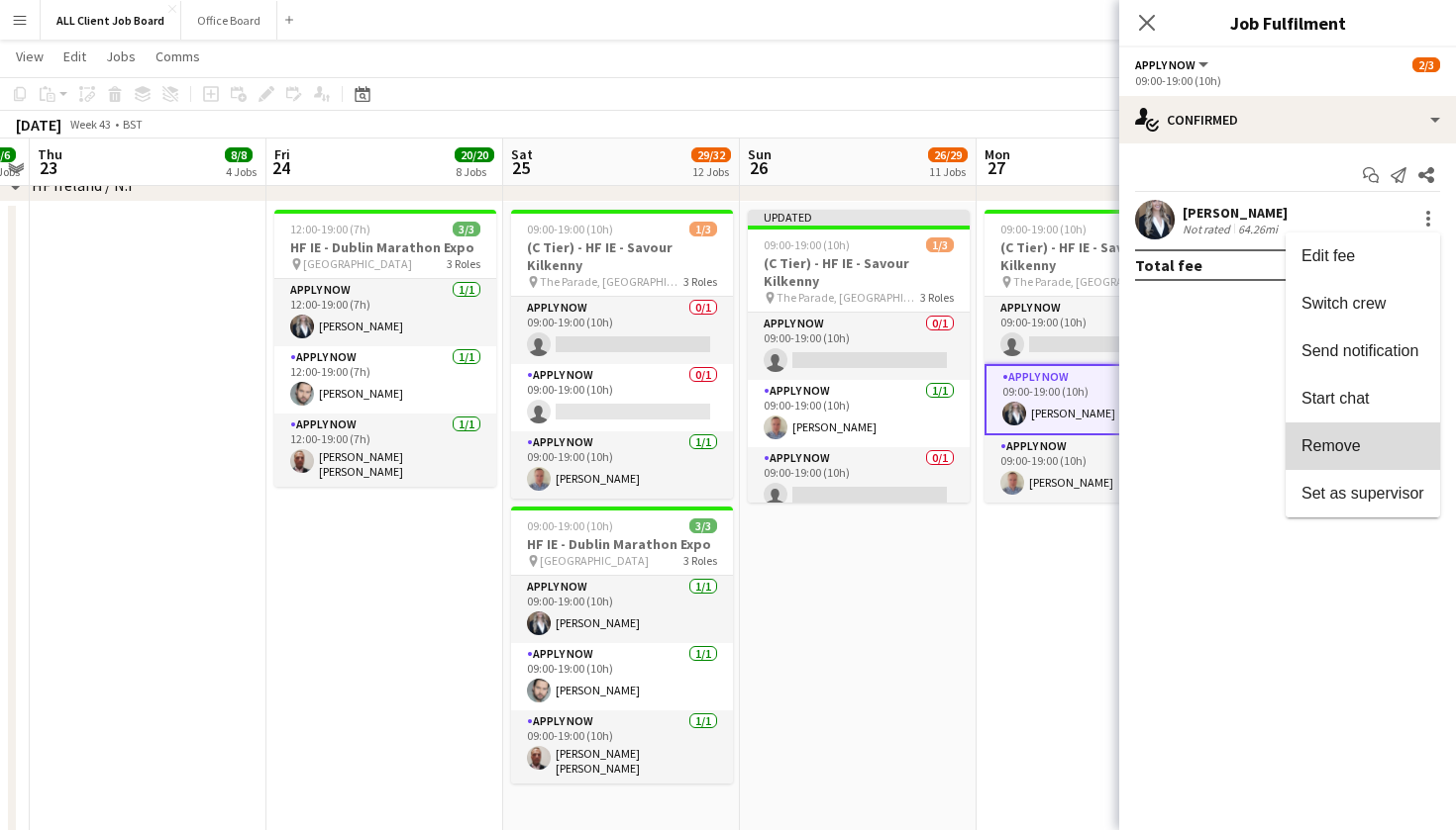
click at [1383, 436] on button "Remove" at bounding box center [1363, 447] width 155 height 48
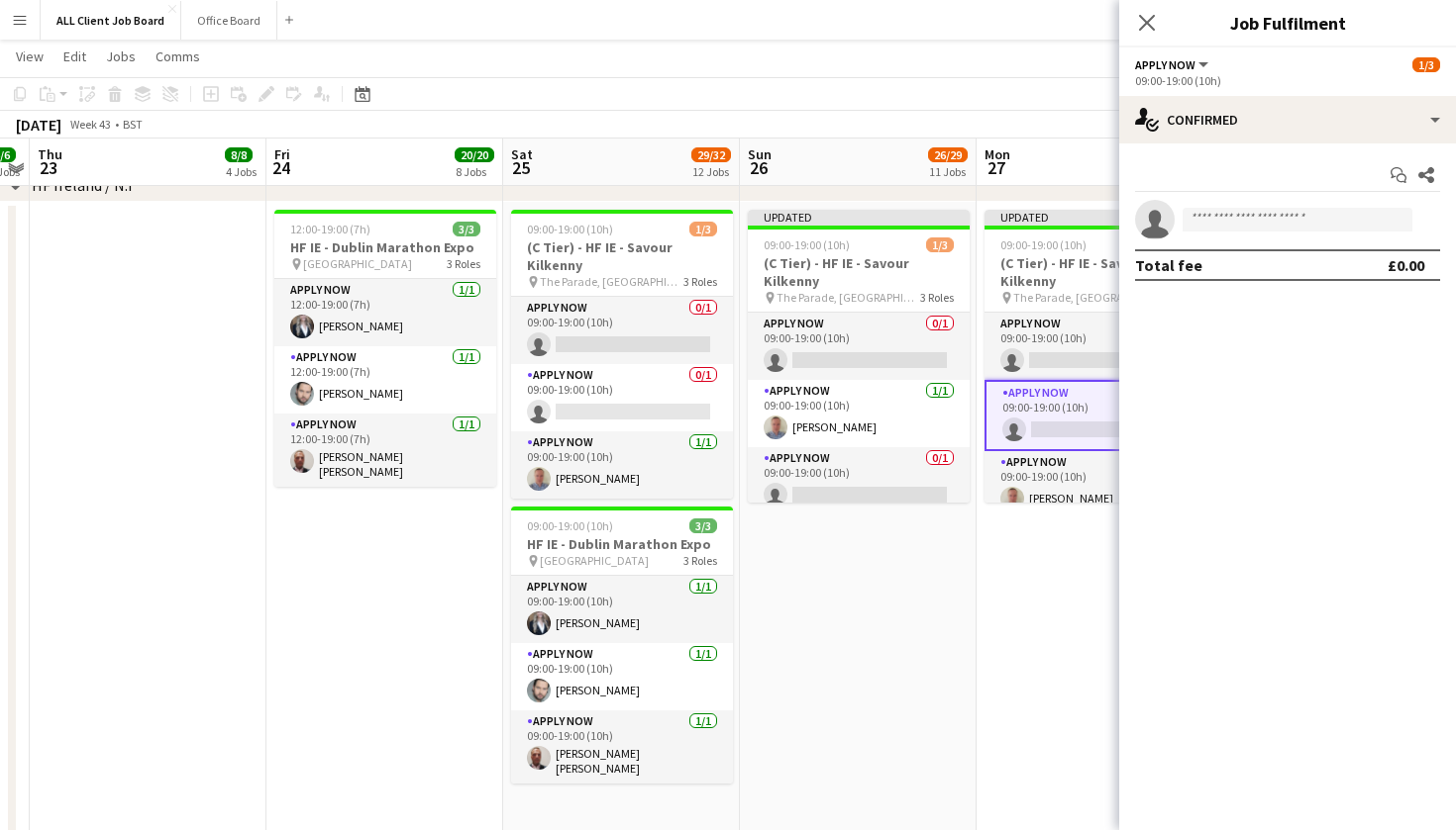
click at [1157, 42] on div "Close pop-in" at bounding box center [1147, 23] width 56 height 46
click at [1153, 35] on div "Close pop-in" at bounding box center [1147, 23] width 56 height 46
click at [1148, 21] on icon at bounding box center [1146, 22] width 19 height 19
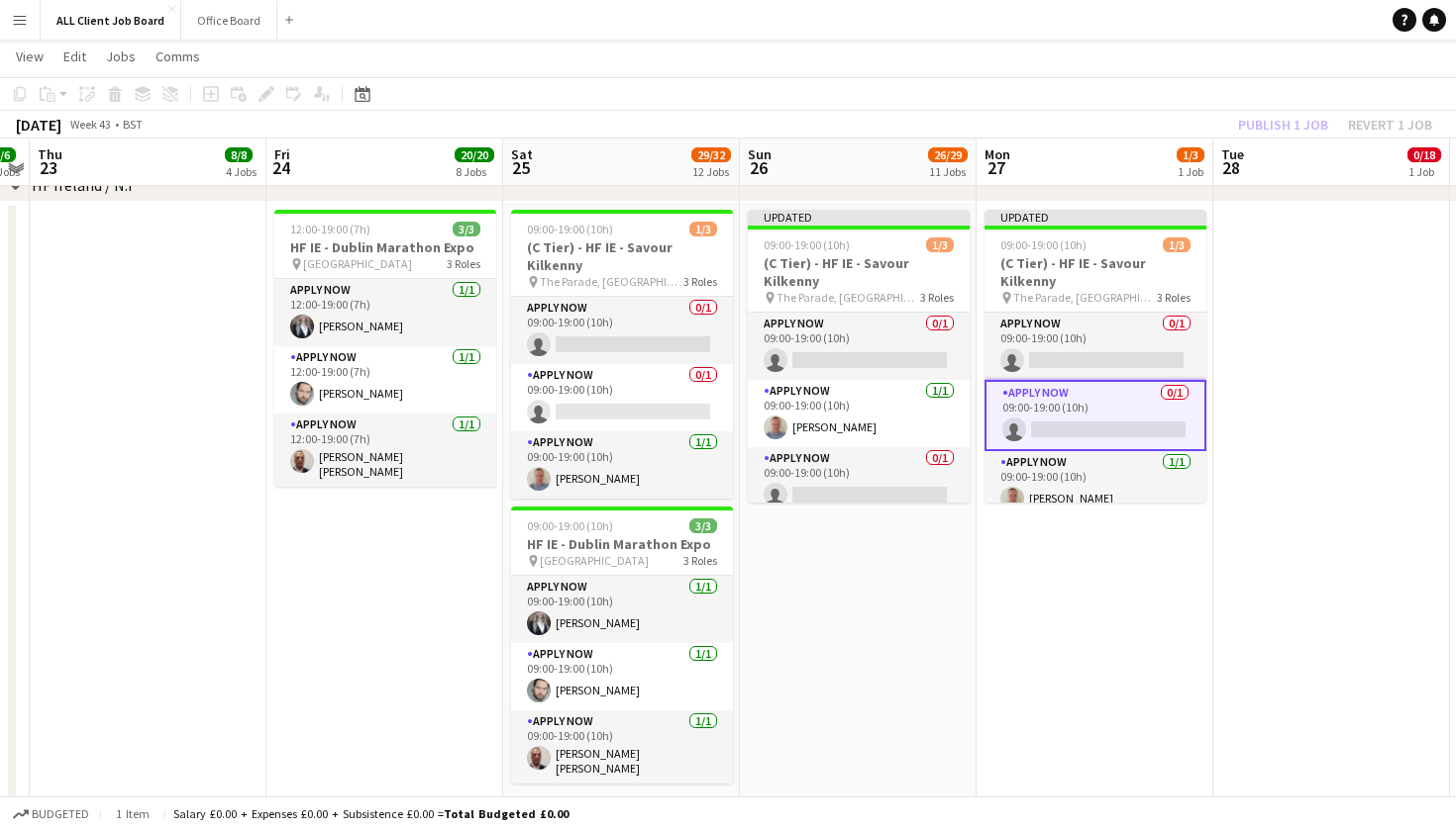
click at [1264, 88] on app-toolbar "Copy Paste Paste Command V Paste with crew Command Shift V Paste linked Job [GE…" at bounding box center [728, 94] width 1456 height 34
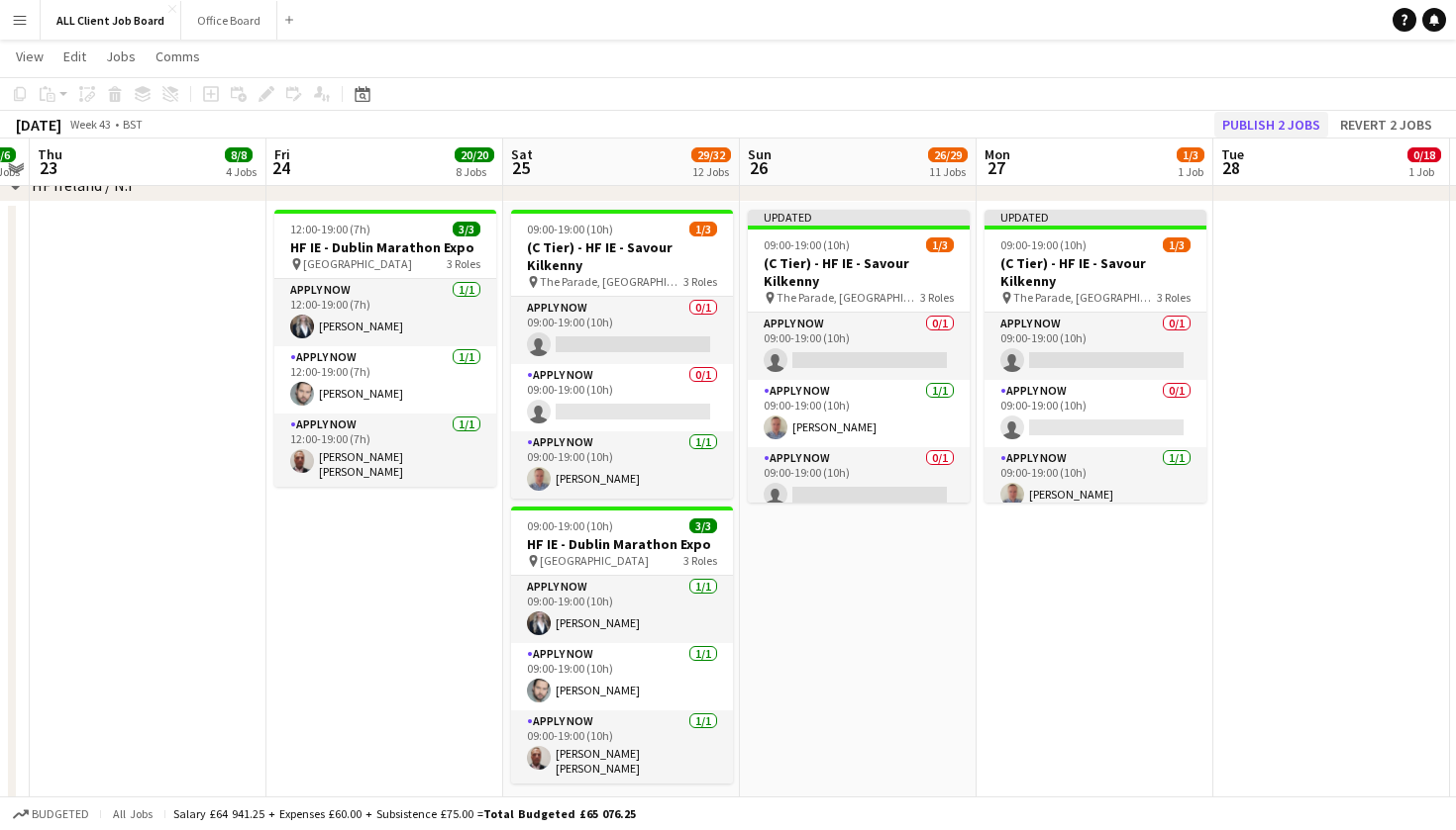
click at [1271, 117] on button "Publish 2 jobs" at bounding box center [1270, 125] width 114 height 26
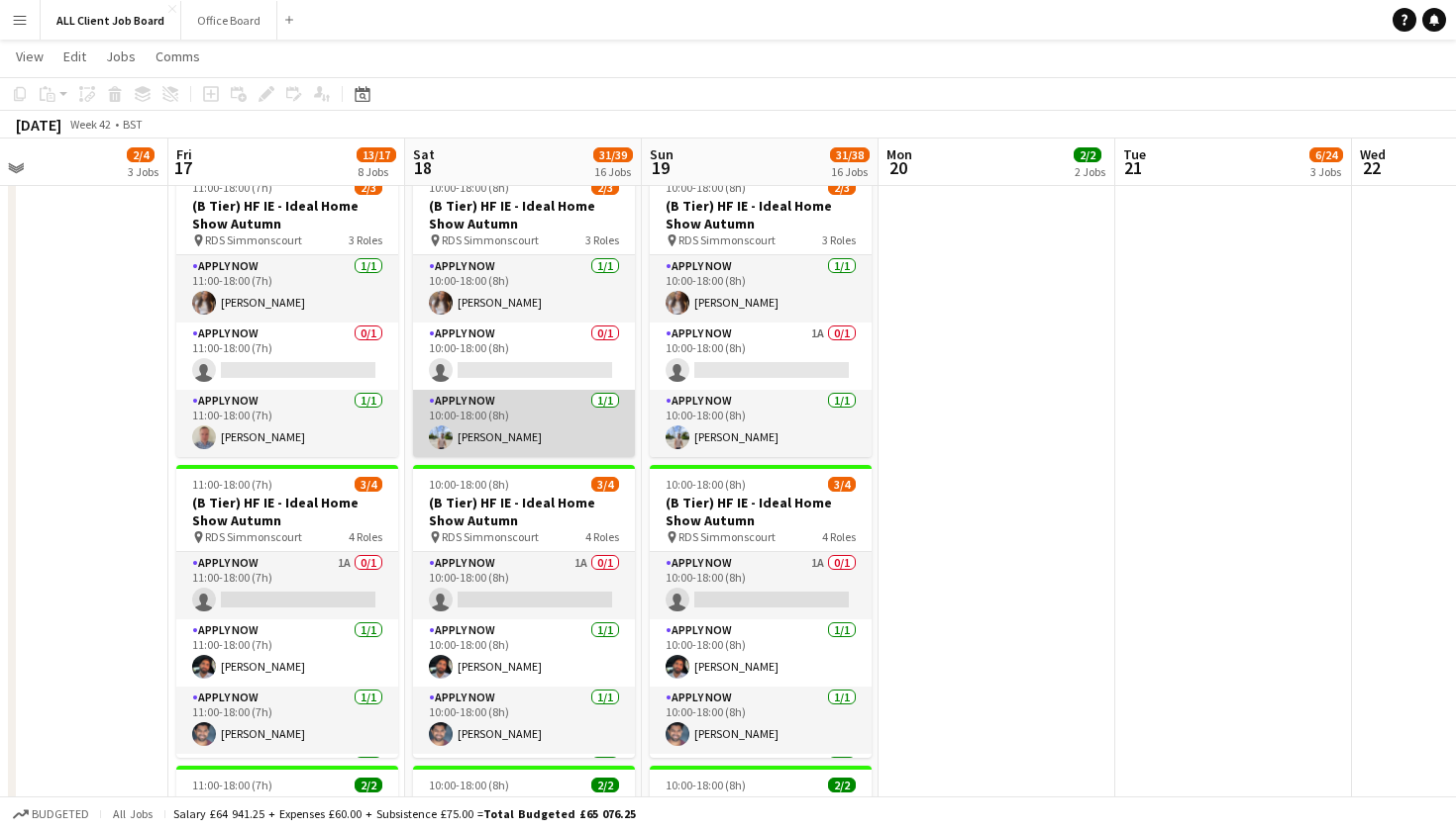
scroll to position [5514, 0]
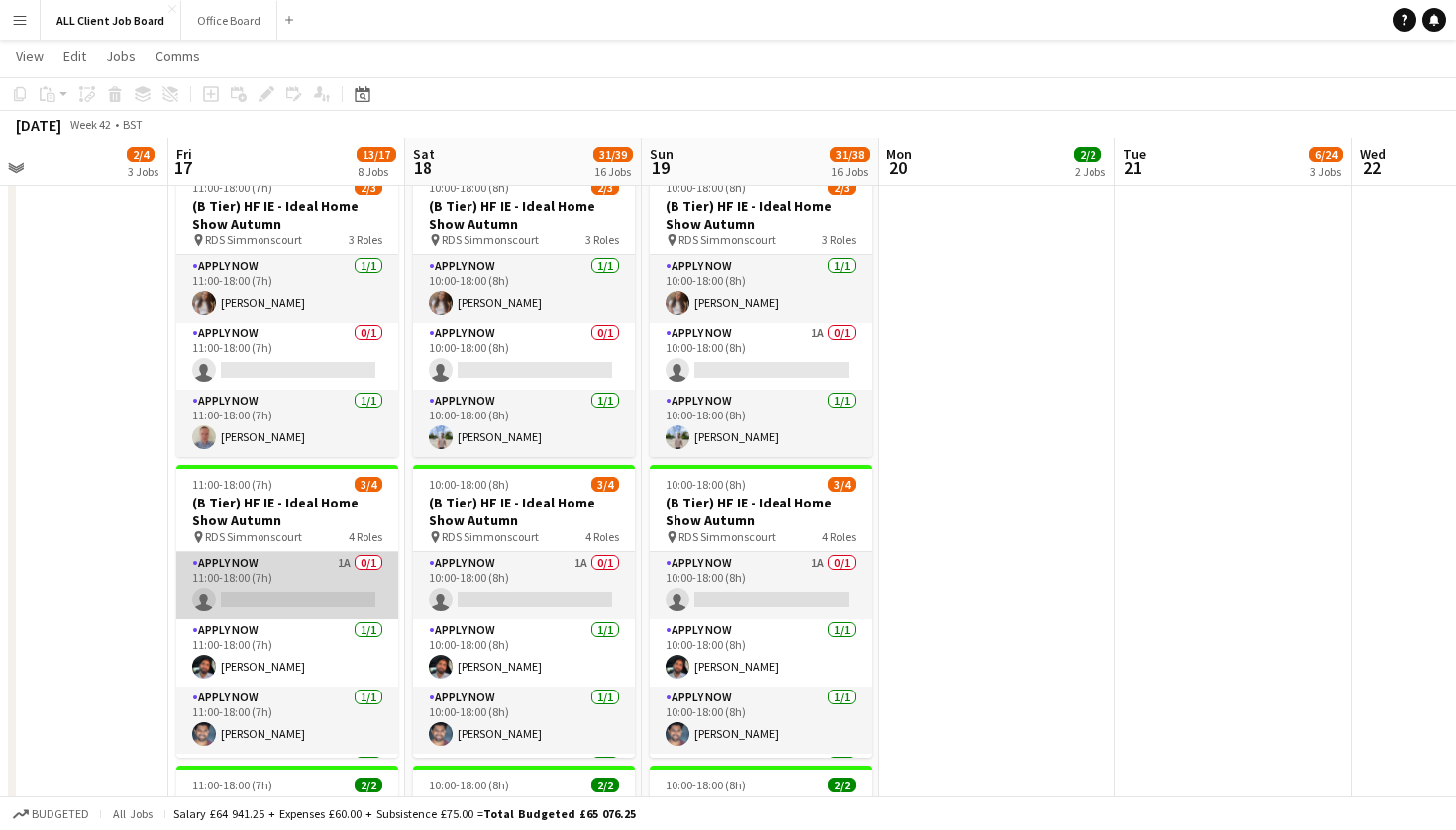
click at [358, 562] on app-card-role "APPLY NOW 1A 0/1 11:00-18:00 (7h) single-neutral-actions" at bounding box center [286, 586] width 221 height 68
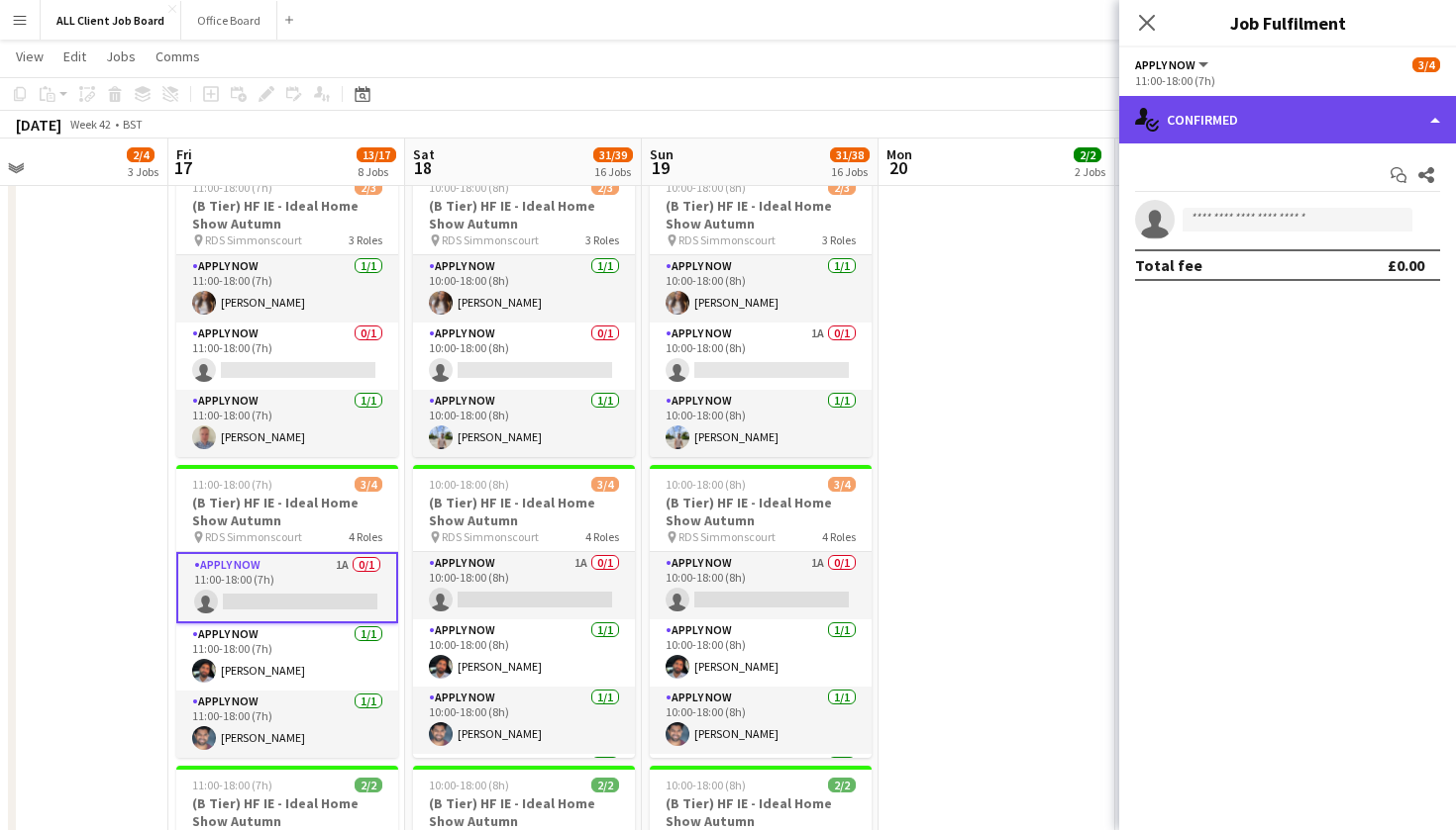
click at [1438, 123] on div "single-neutral-actions-check-2 Confirmed" at bounding box center [1287, 120] width 337 height 48
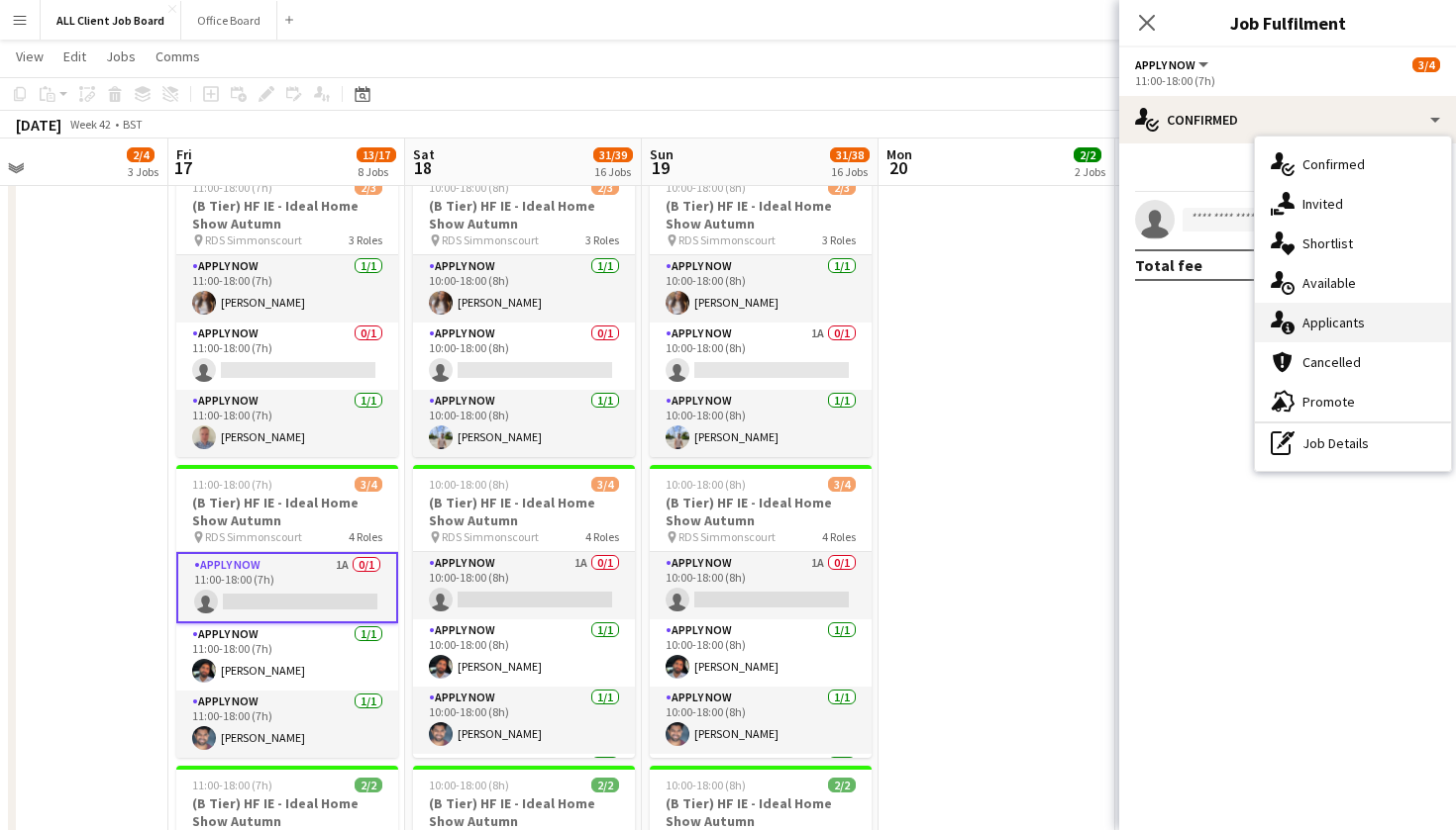
click at [1390, 316] on div "single-neutral-actions-information Applicants" at bounding box center [1352, 323] width 196 height 40
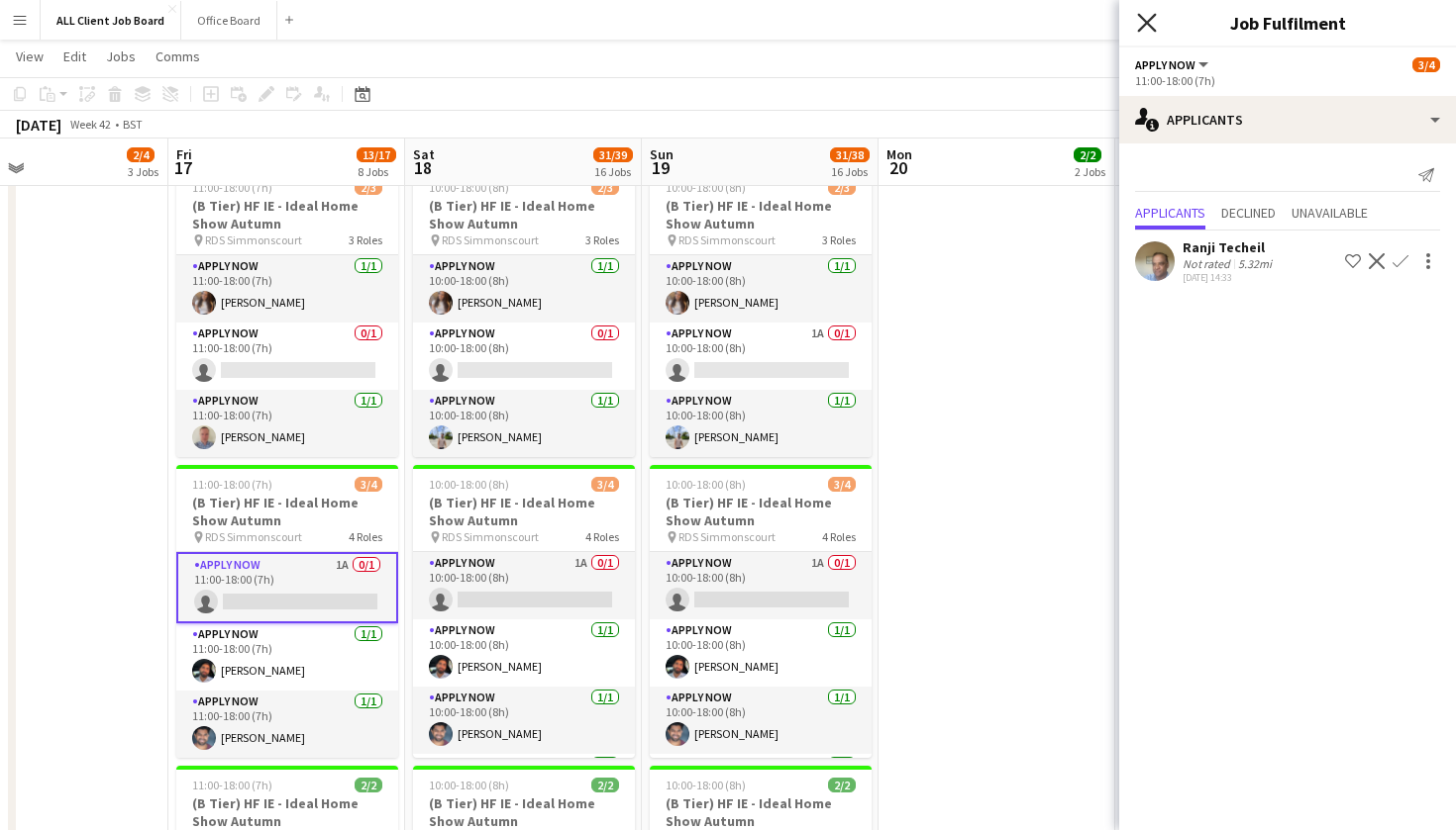
click at [1148, 29] on icon "Close pop-in" at bounding box center [1146, 22] width 19 height 19
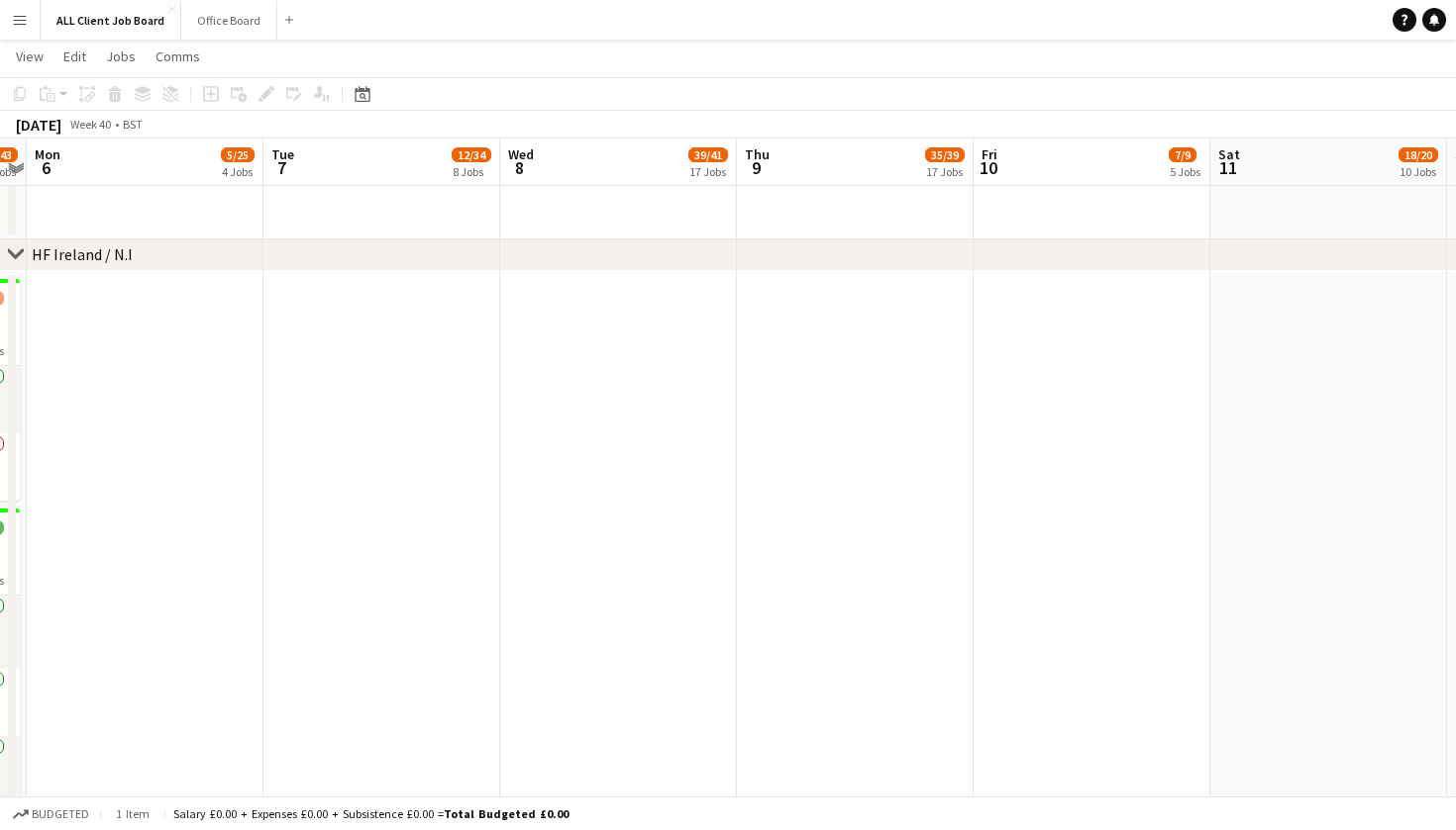
scroll to position [0, 685]
